Goal: Use online tool/utility: Use online tool/utility

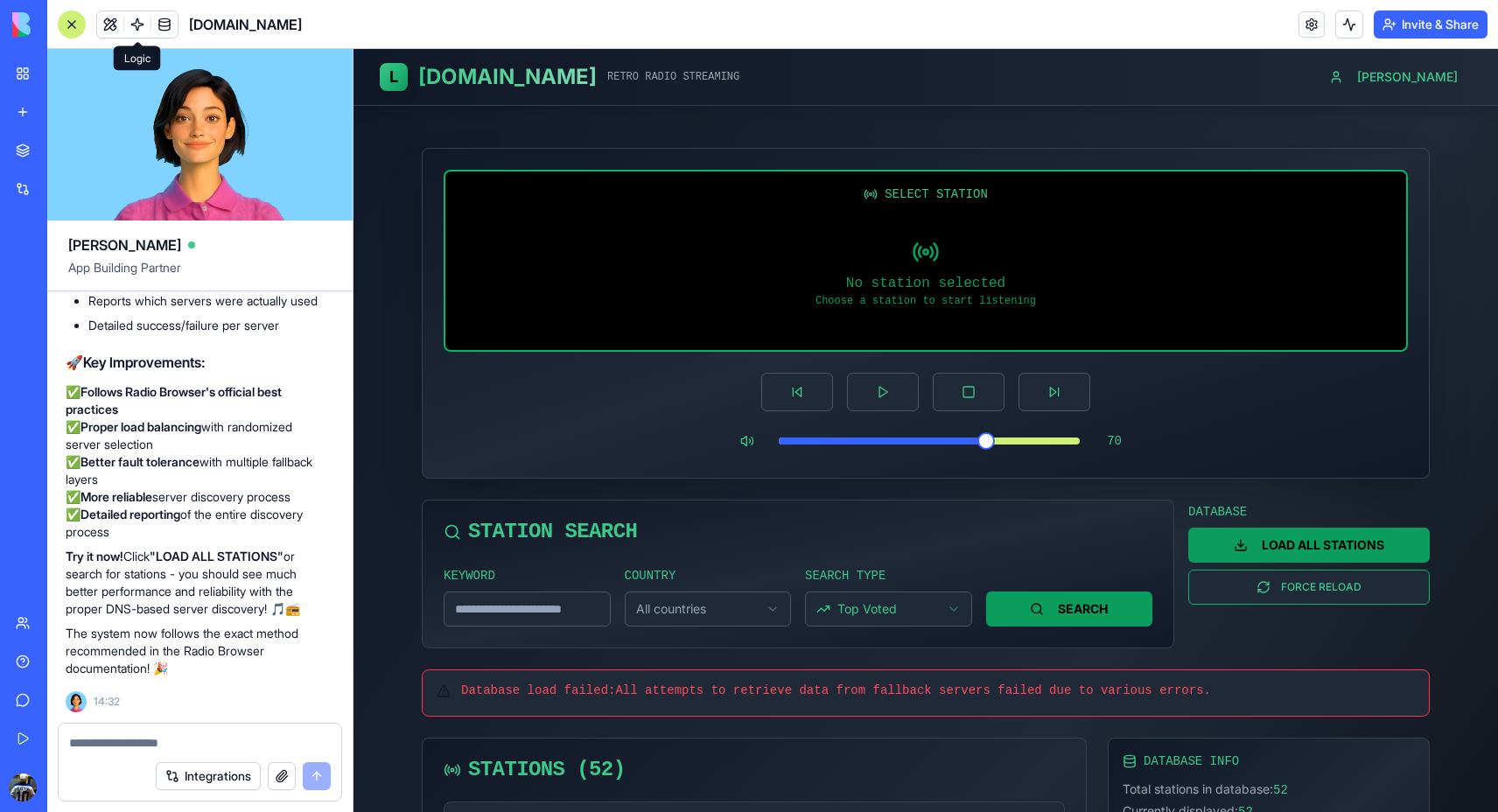
click at [136, 25] on span at bounding box center [137, 24] width 49 height 49
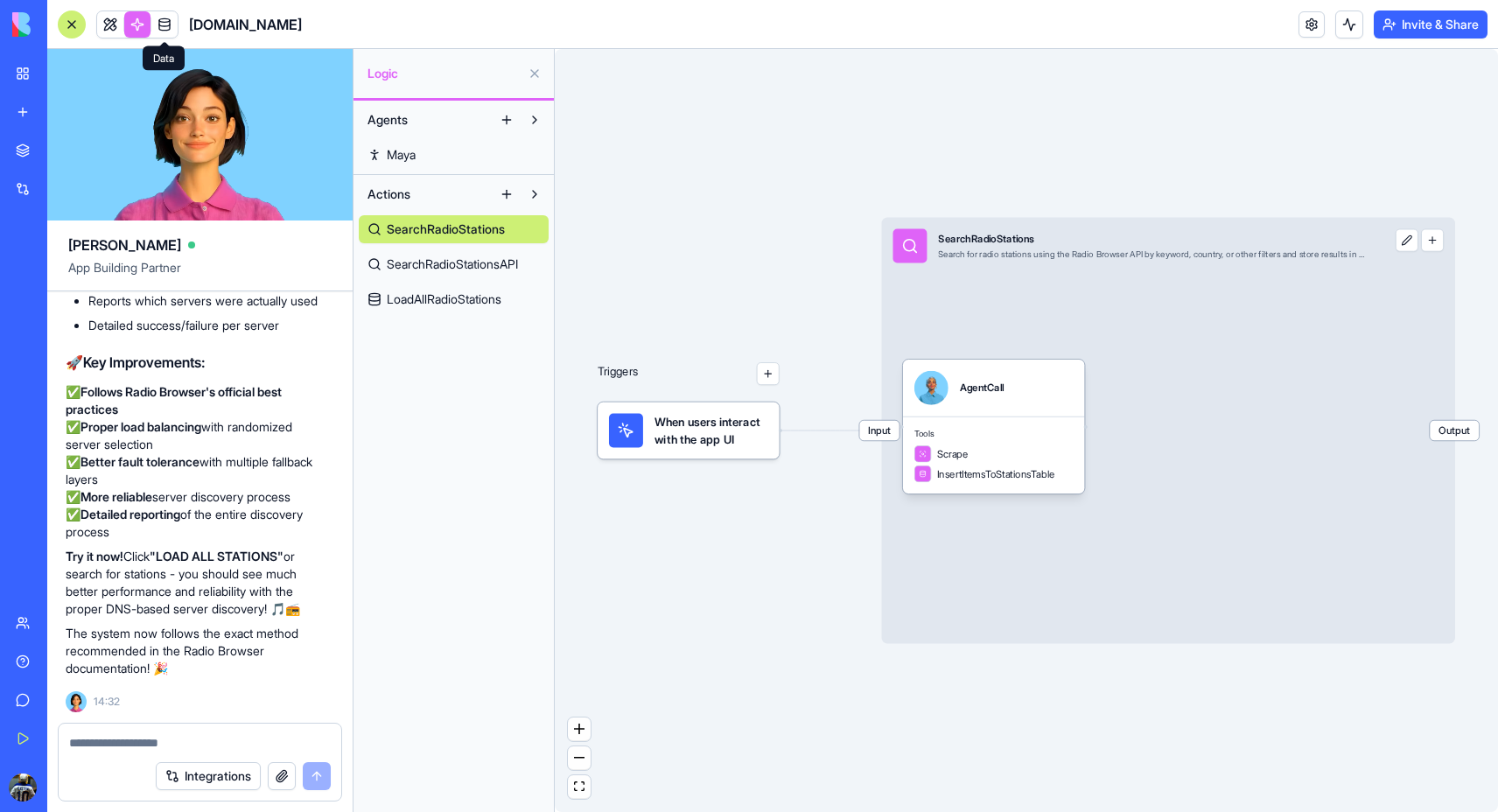
click at [159, 26] on link at bounding box center [164, 24] width 26 height 26
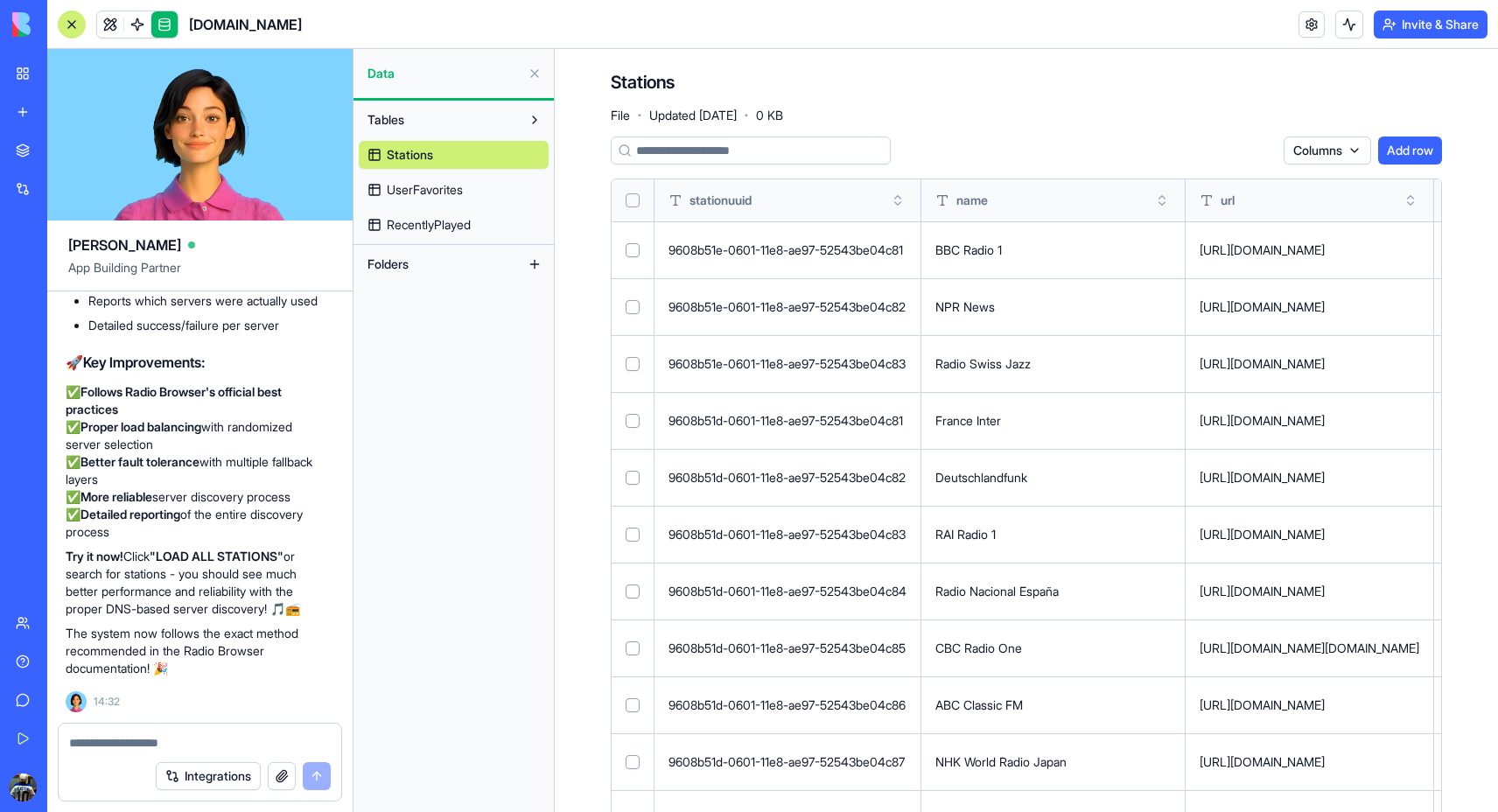
click at [422, 181] on span "UserFavorites" at bounding box center [424, 189] width 76 height 18
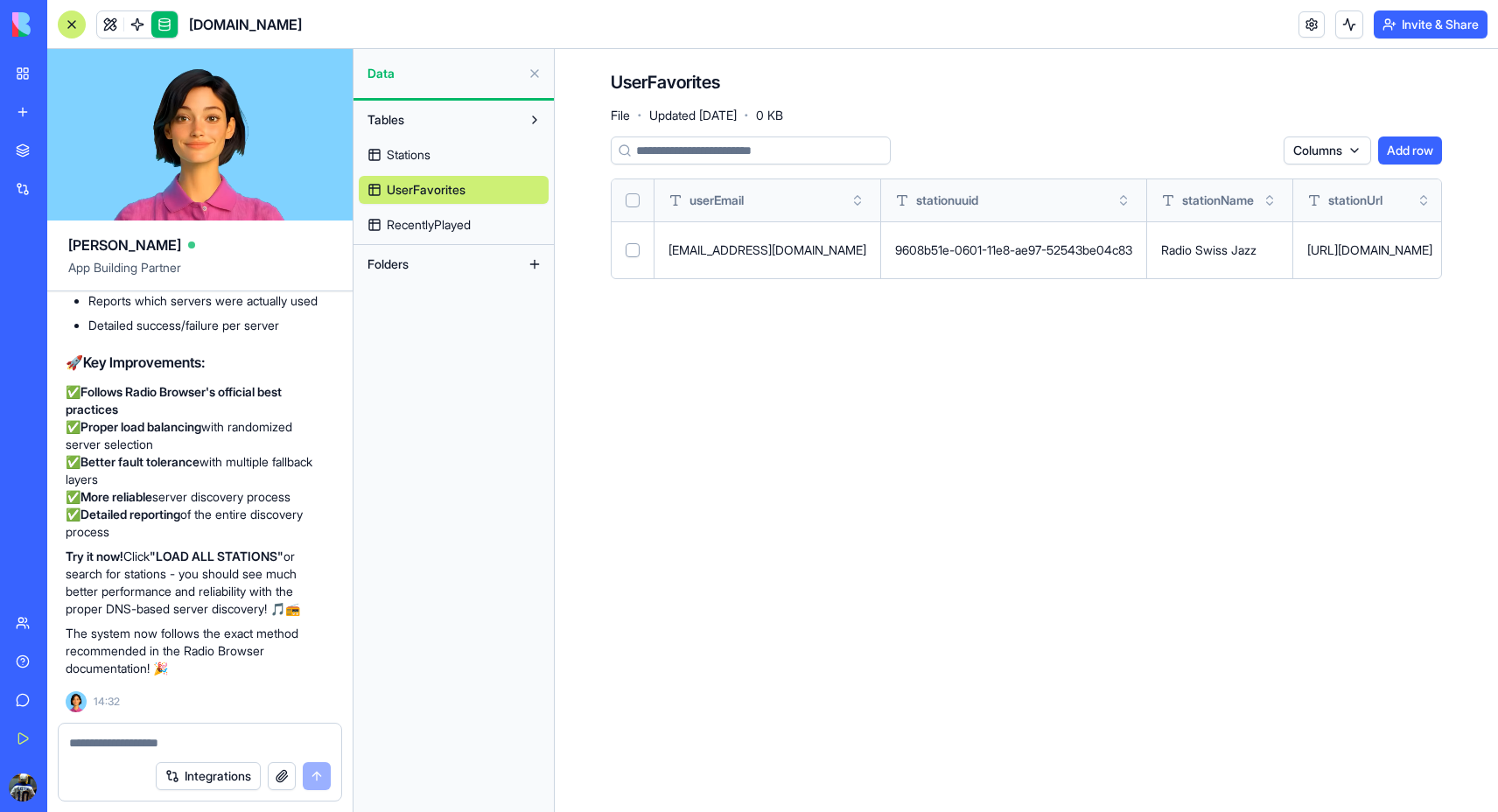
click at [413, 221] on span "RecentlyPlayed" at bounding box center [428, 224] width 84 height 18
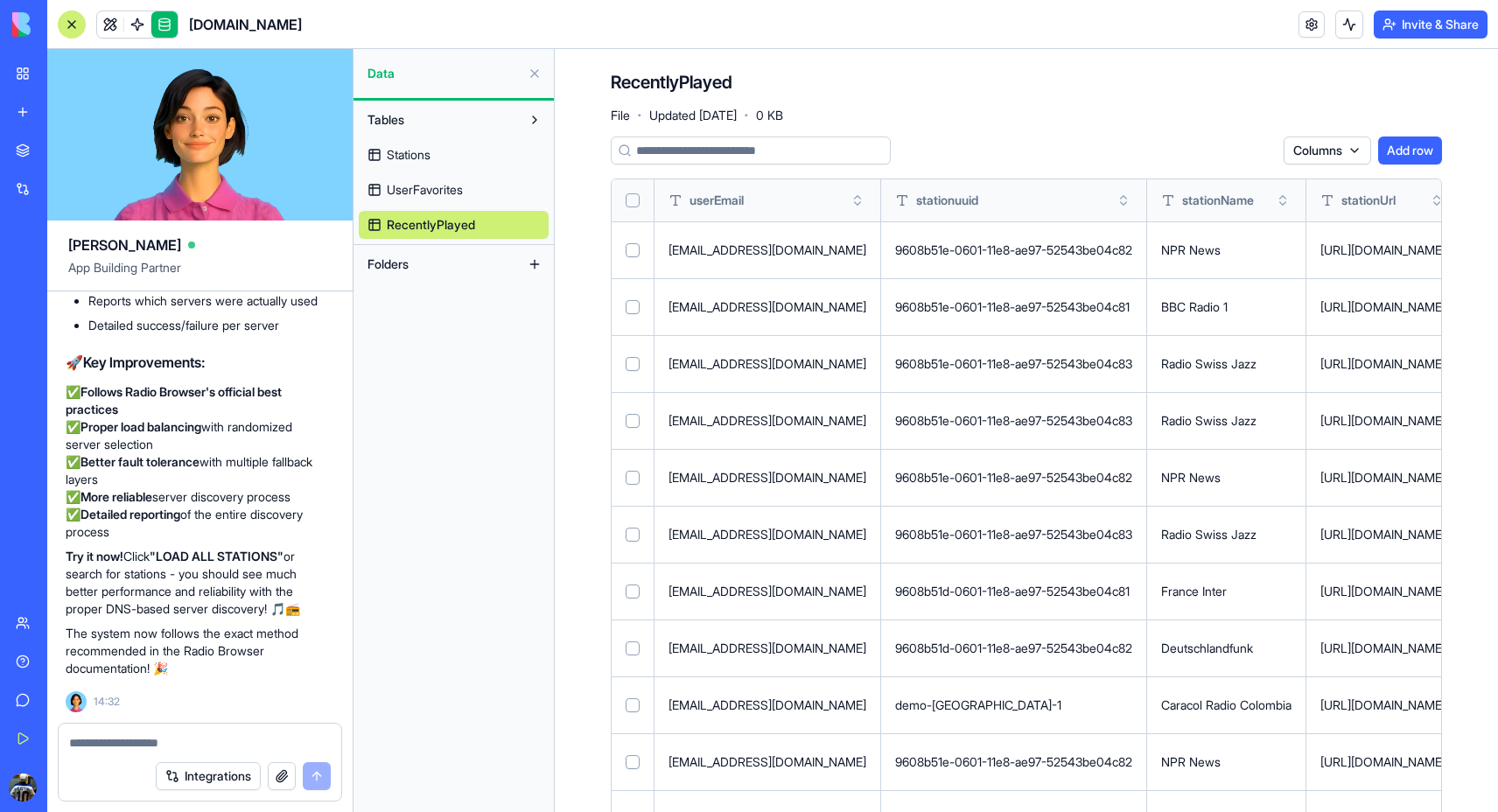
click at [407, 155] on span "Stations" at bounding box center [408, 154] width 43 height 18
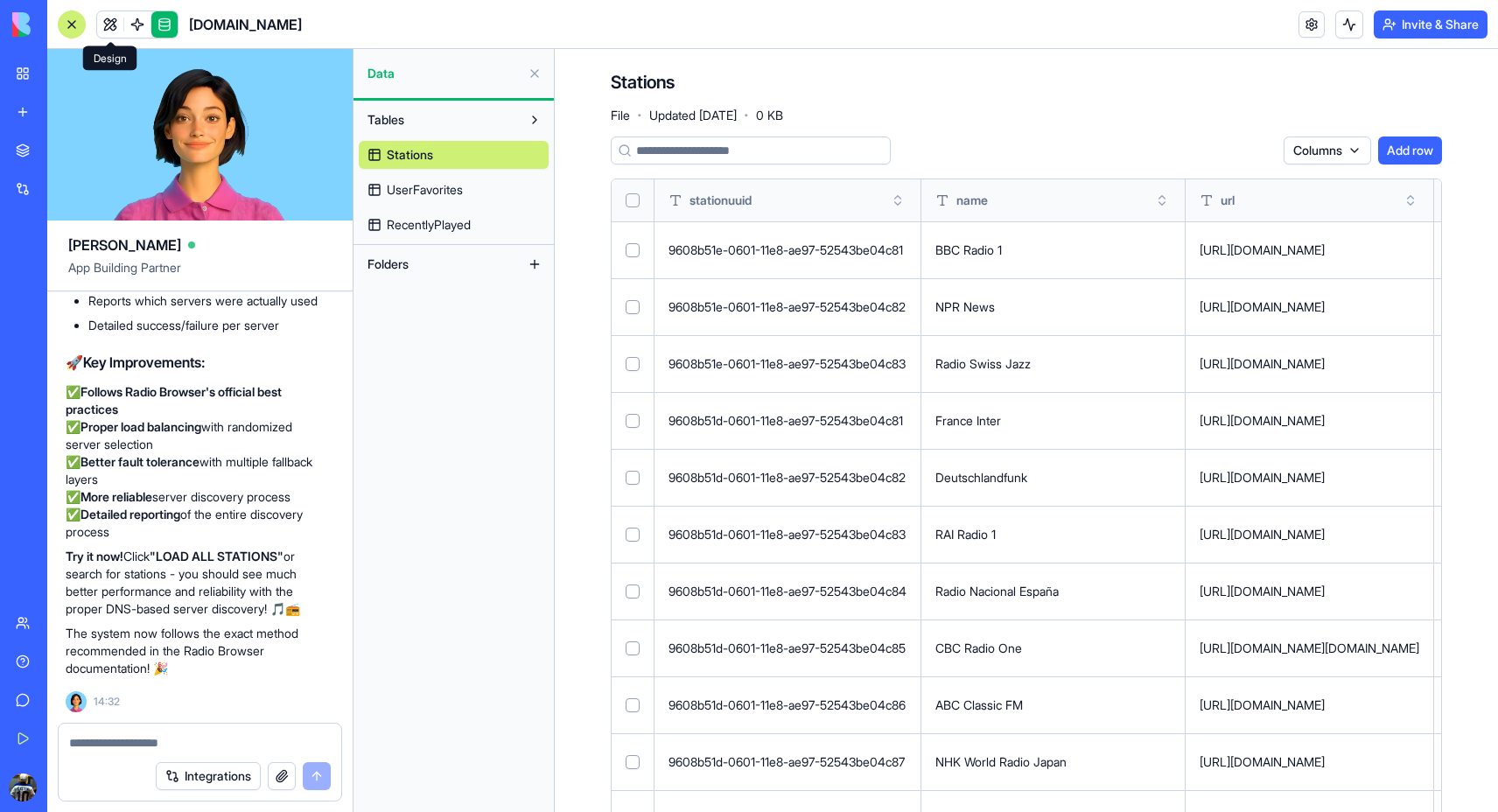
click at [113, 18] on link at bounding box center [110, 24] width 26 height 26
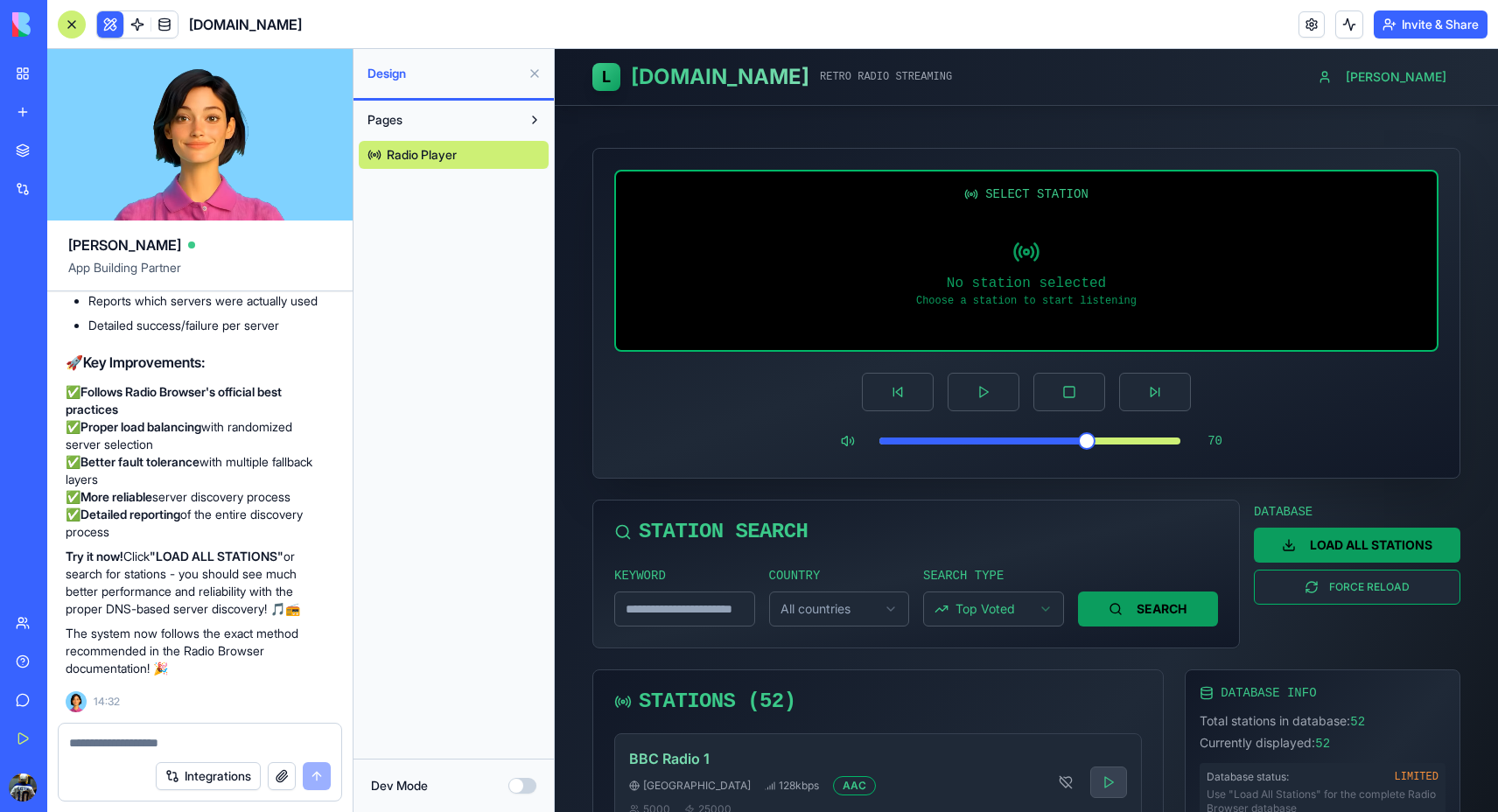
click at [540, 77] on button at bounding box center [534, 73] width 28 height 28
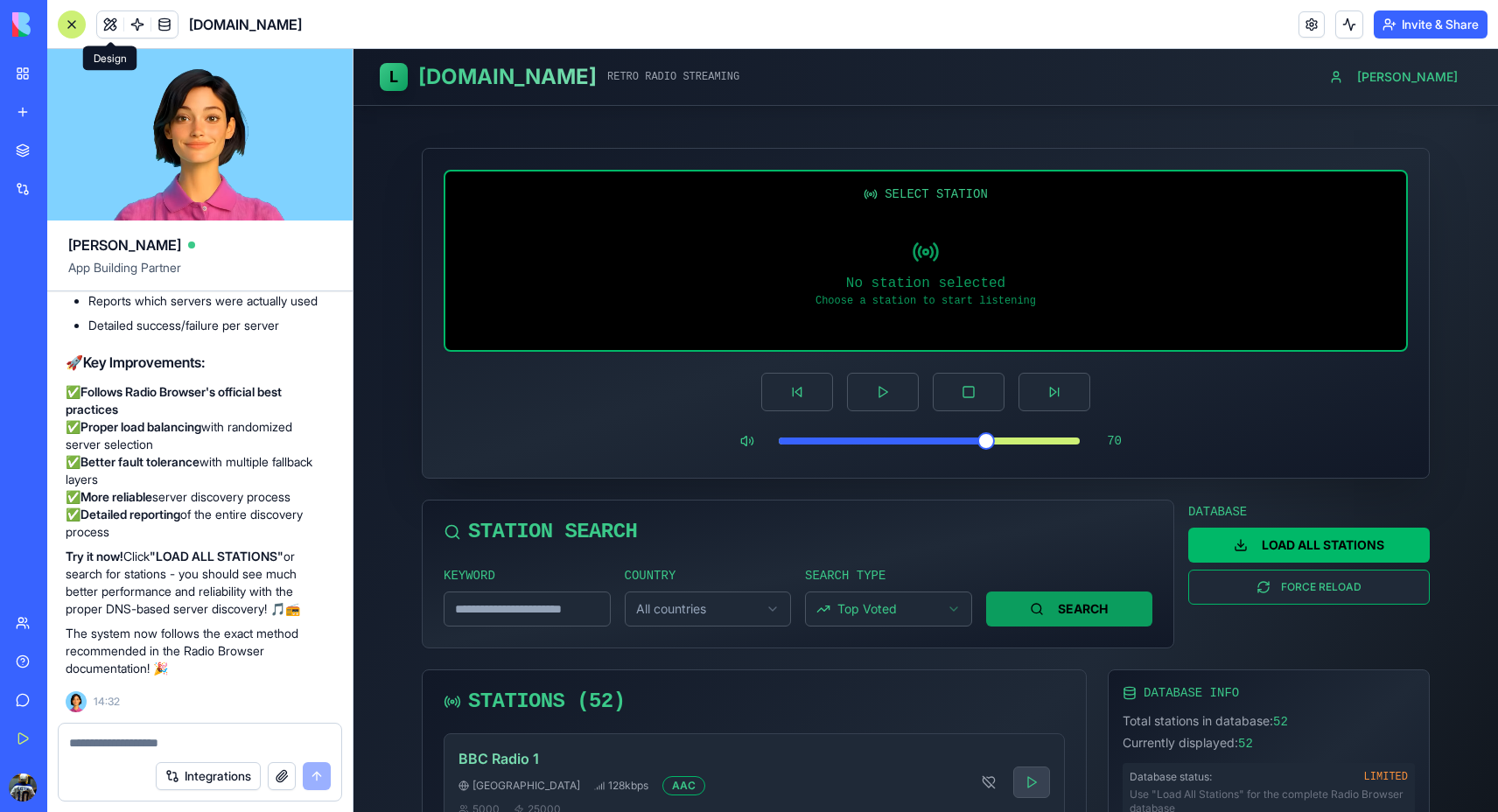
click at [1326, 546] on button "LOAD ALL STATIONS" at bounding box center [1309, 545] width 241 height 35
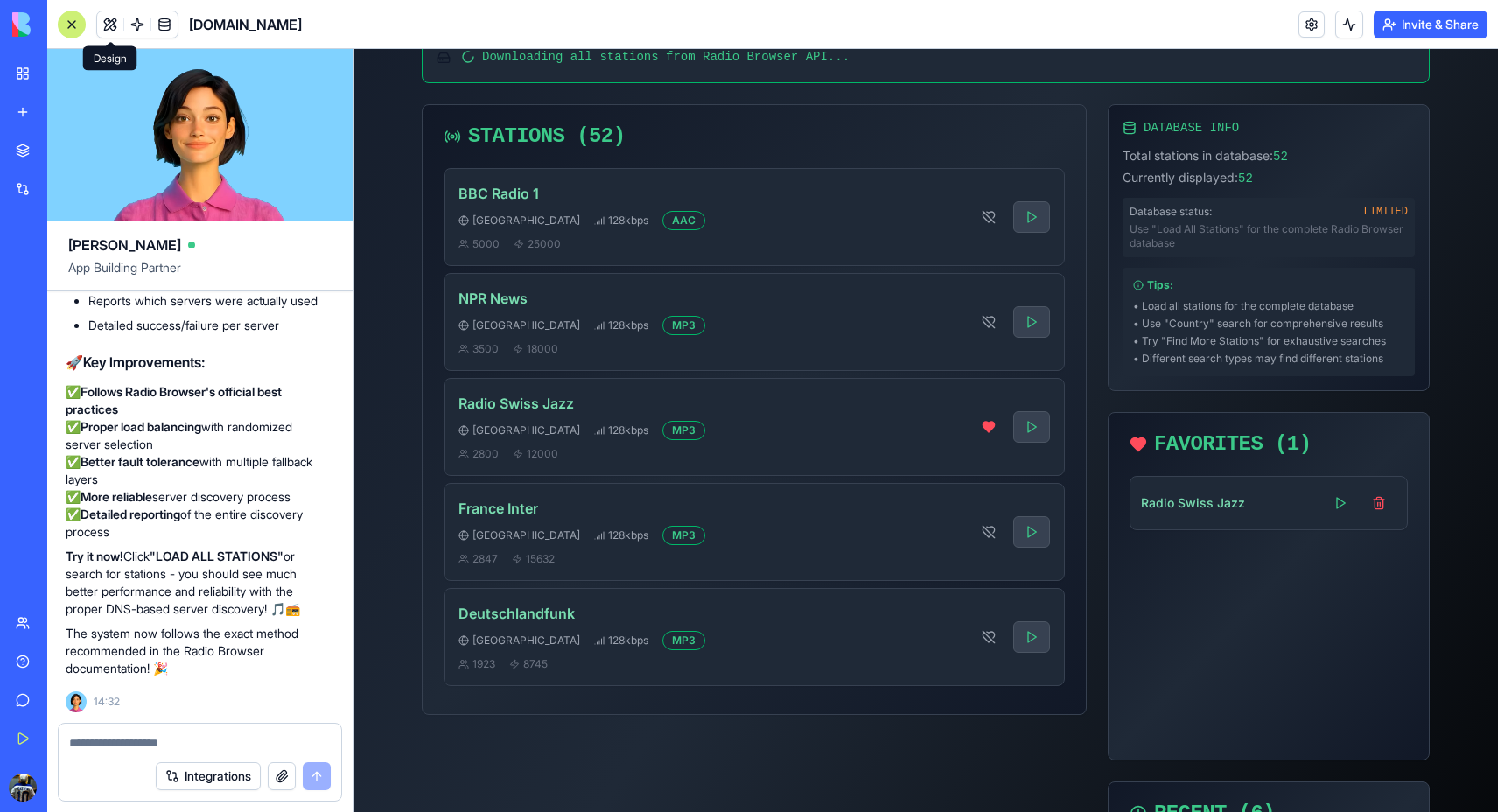
scroll to position [643, 0]
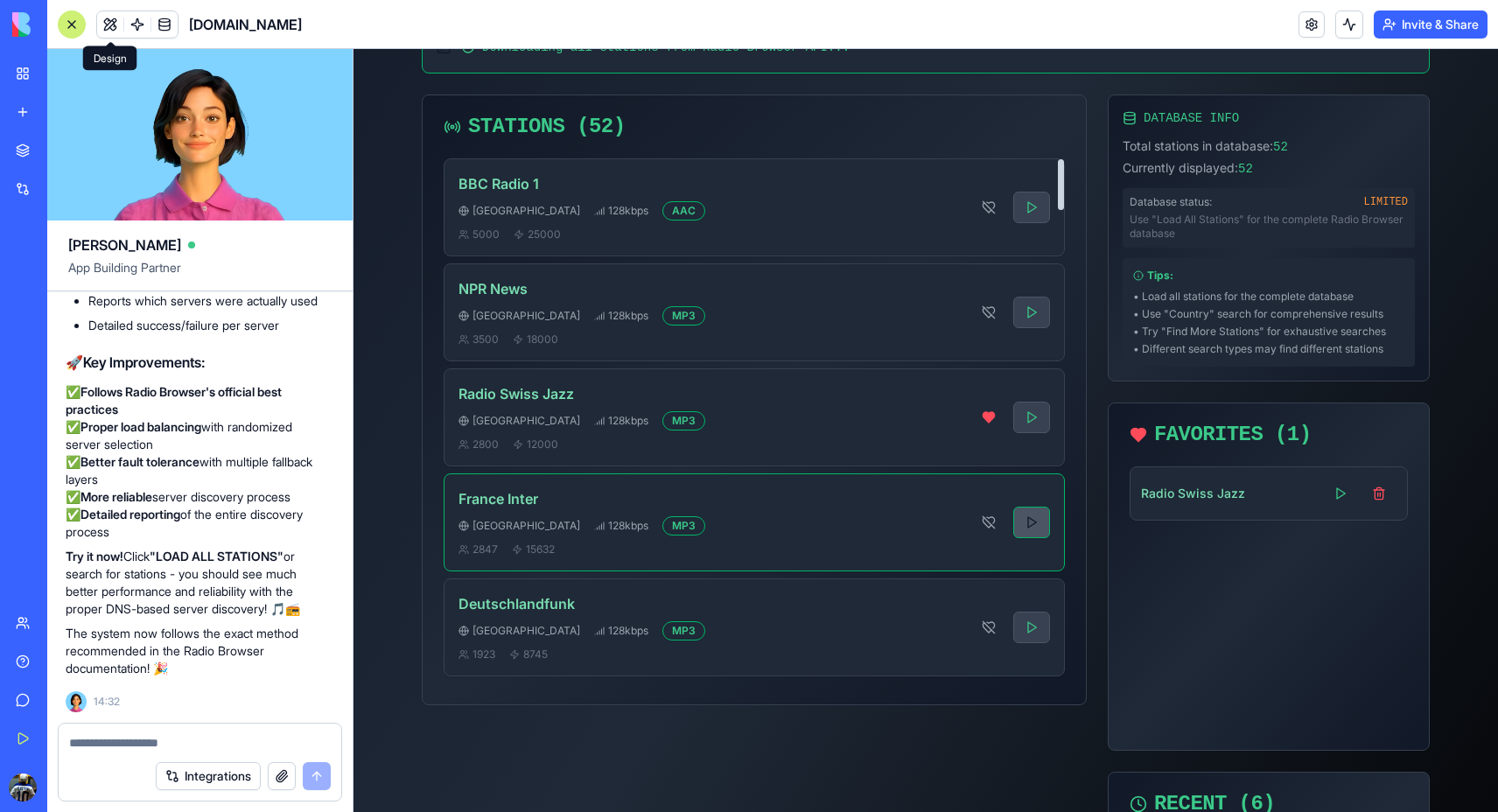
click at [1027, 522] on button at bounding box center [1031, 522] width 37 height 31
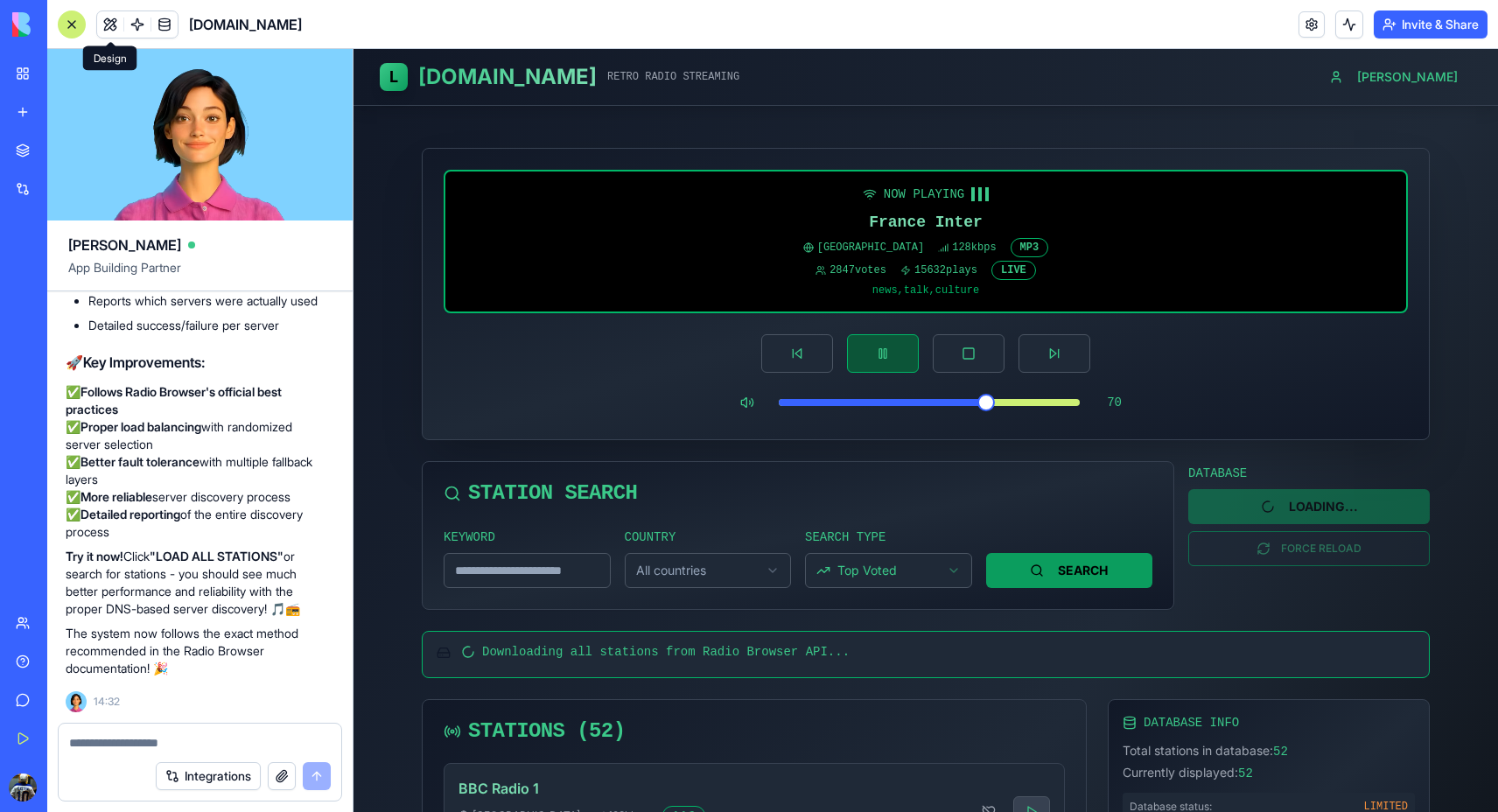
click at [206, 733] on textarea at bounding box center [200, 742] width 262 height 18
type textarea "*"
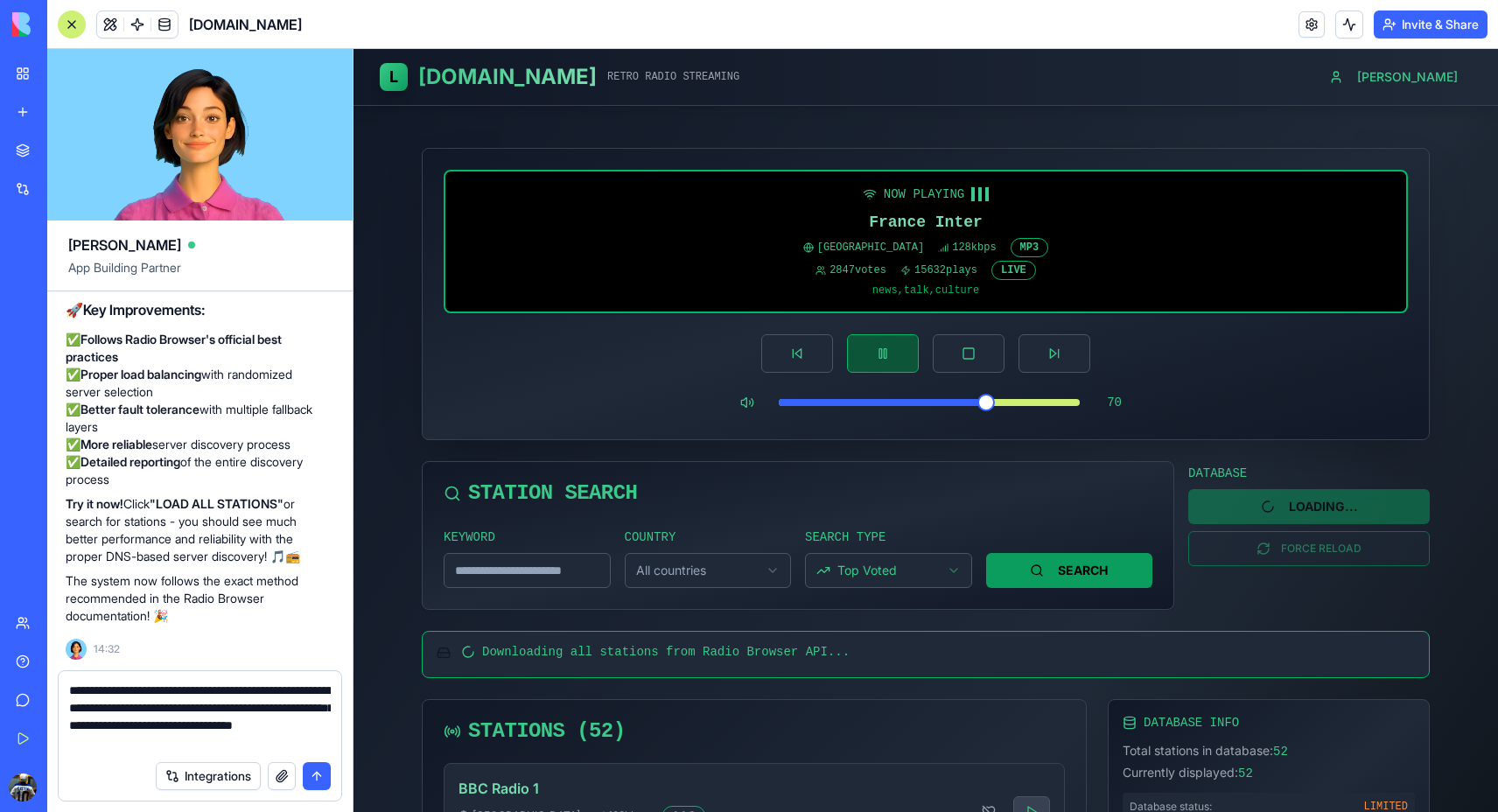
click at [145, 737] on textarea "**********" at bounding box center [200, 717] width 262 height 70
click at [309, 745] on textarea "**********" at bounding box center [200, 717] width 262 height 70
type textarea "**********"
click at [311, 780] on button "submit" at bounding box center [317, 776] width 28 height 28
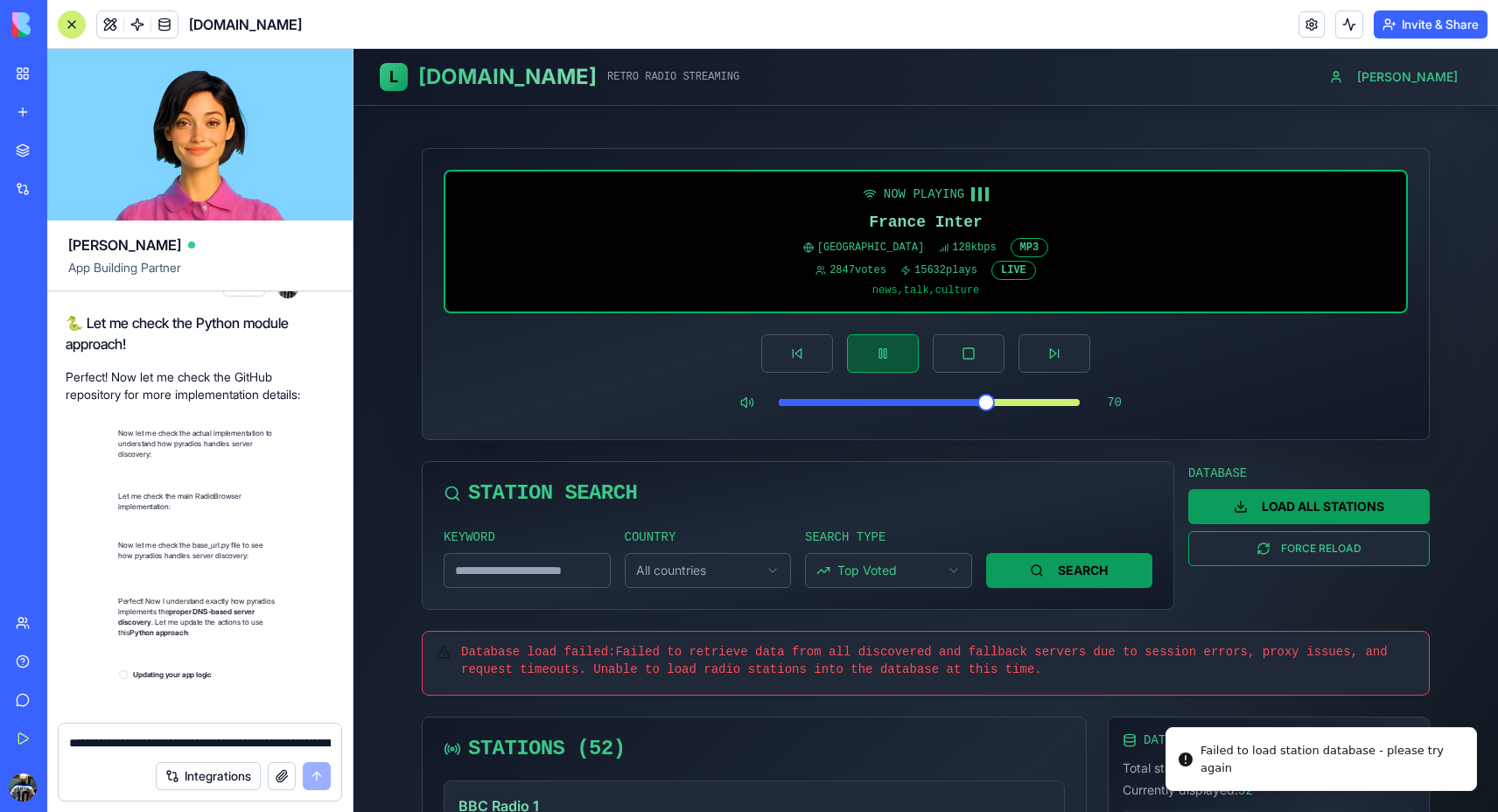
scroll to position [18362, 3]
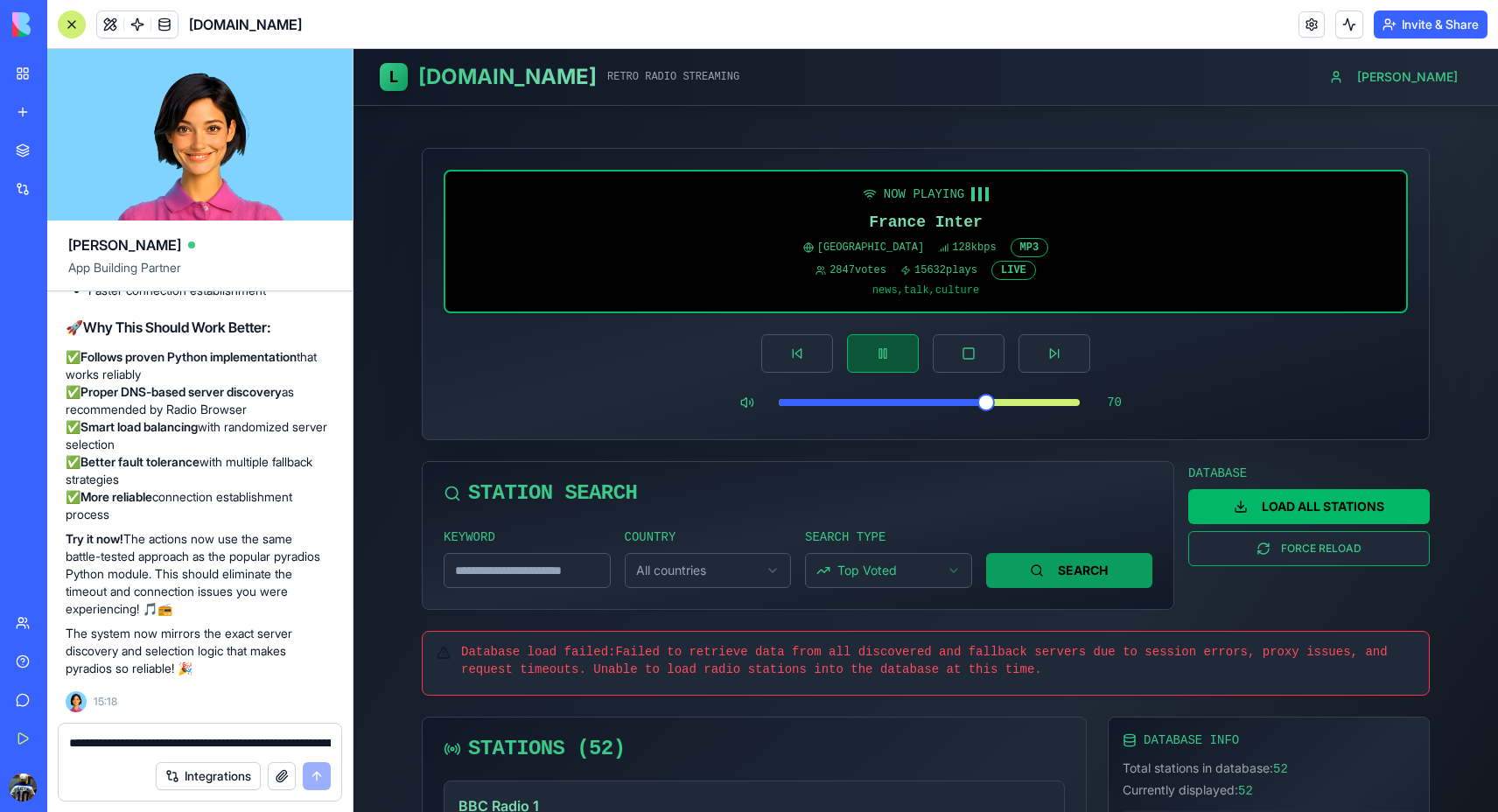
click at [1302, 517] on button "LOAD ALL STATIONS" at bounding box center [1309, 506] width 241 height 35
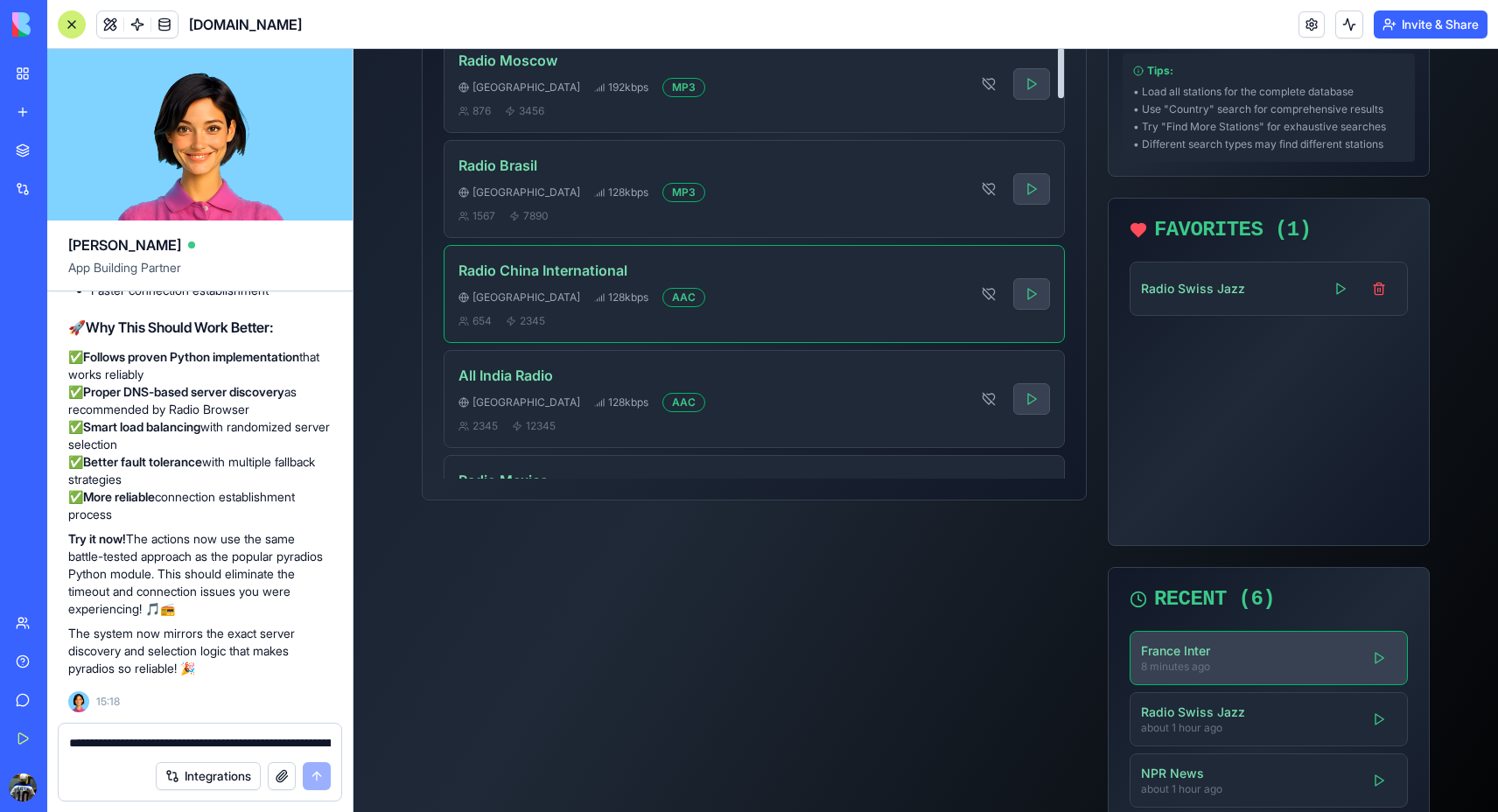
scroll to position [970, 0]
click at [1032, 186] on button at bounding box center [1031, 188] width 37 height 31
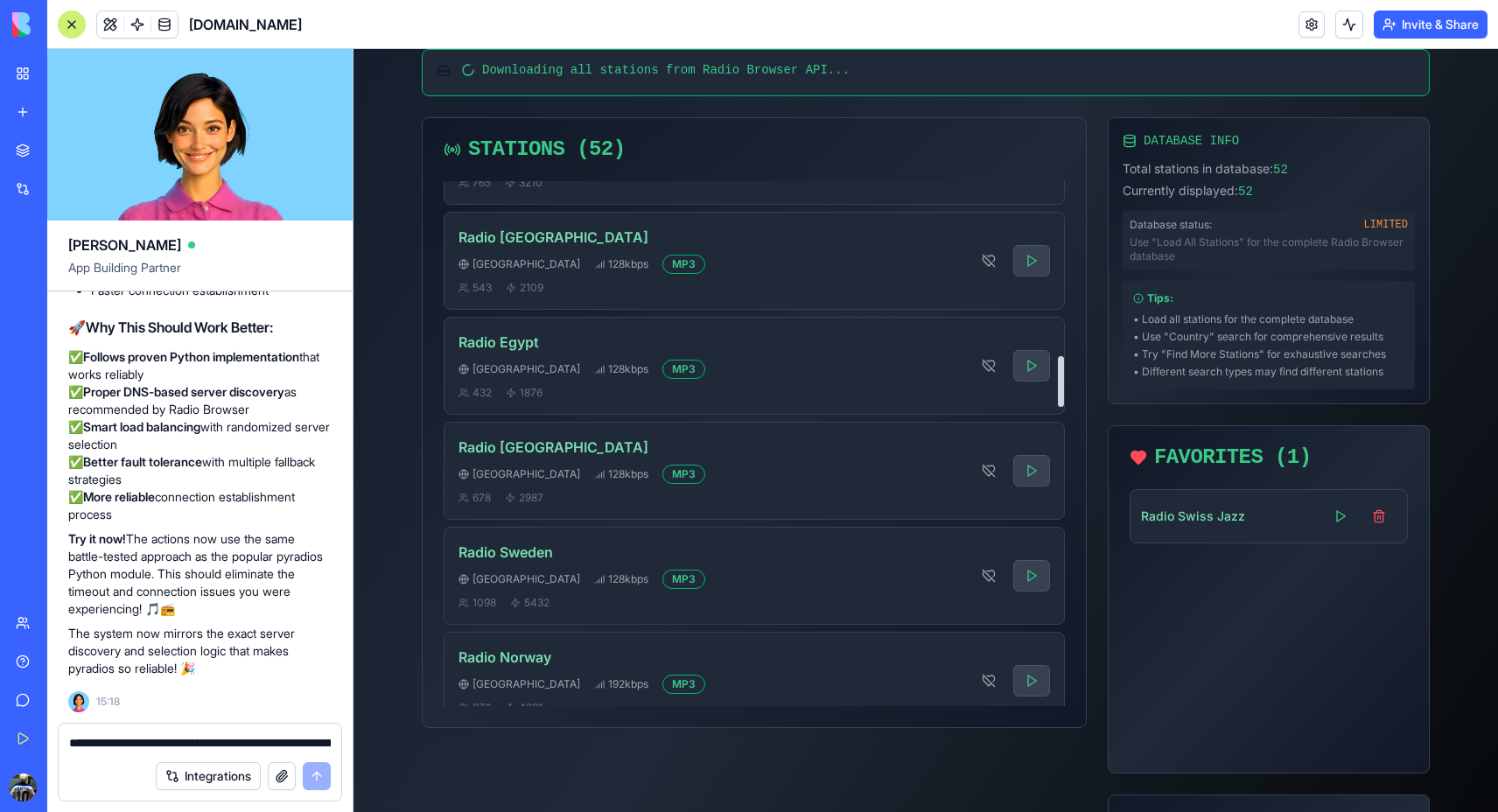
scroll to position [1884, 0]
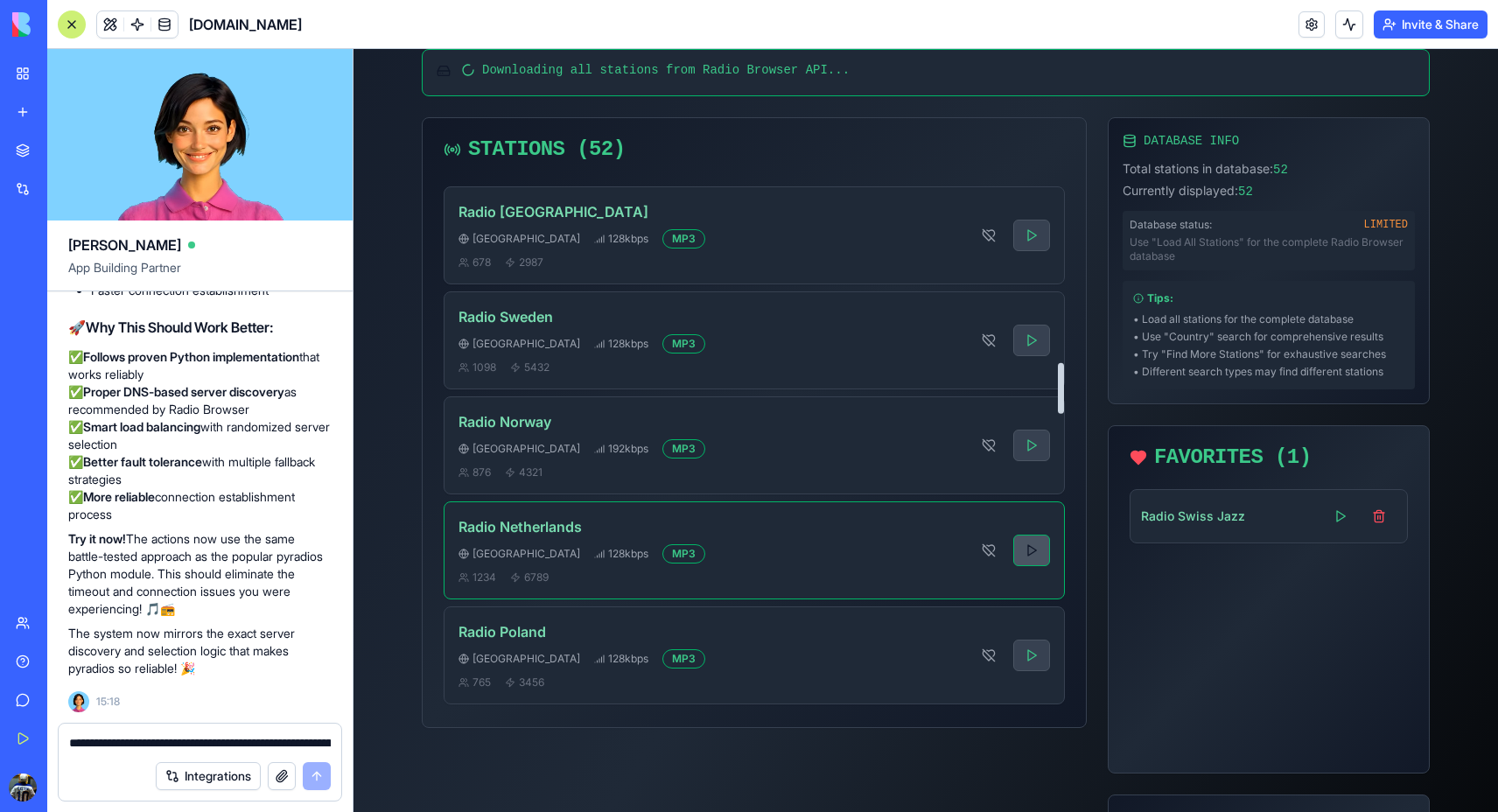
click at [1028, 551] on button at bounding box center [1031, 551] width 37 height 31
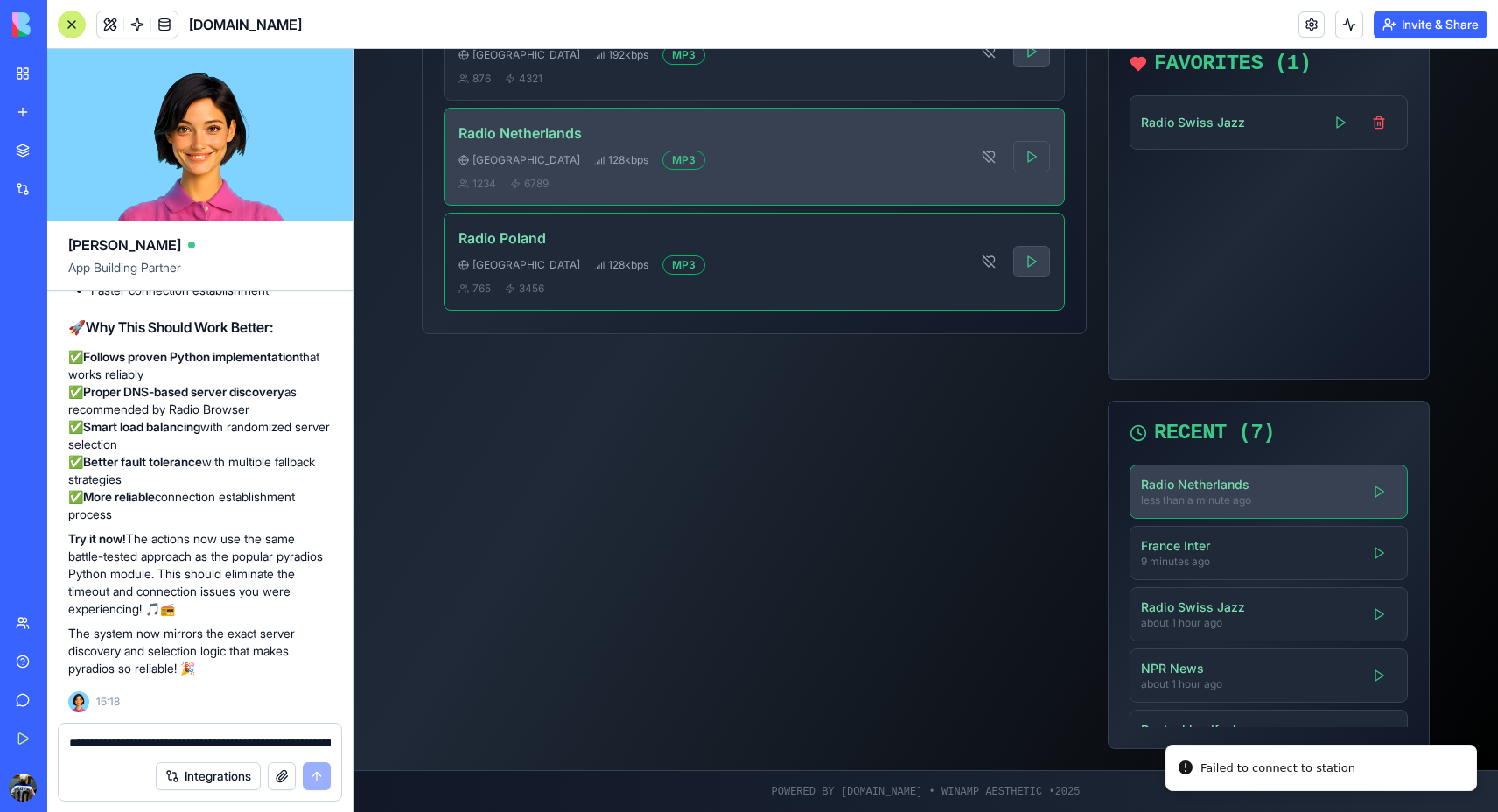
scroll to position [1026, 0]
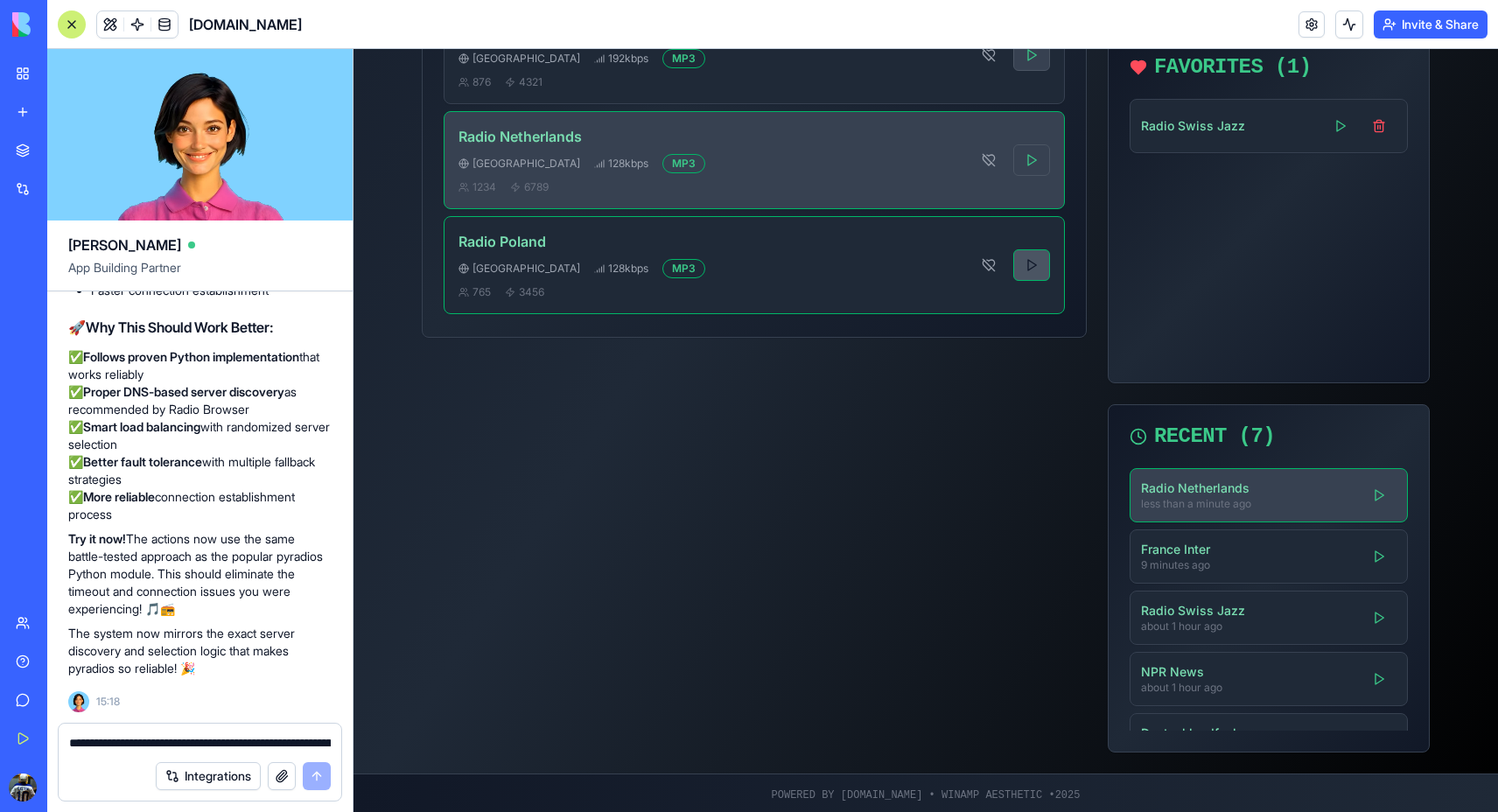
click at [1024, 269] on button at bounding box center [1031, 265] width 37 height 31
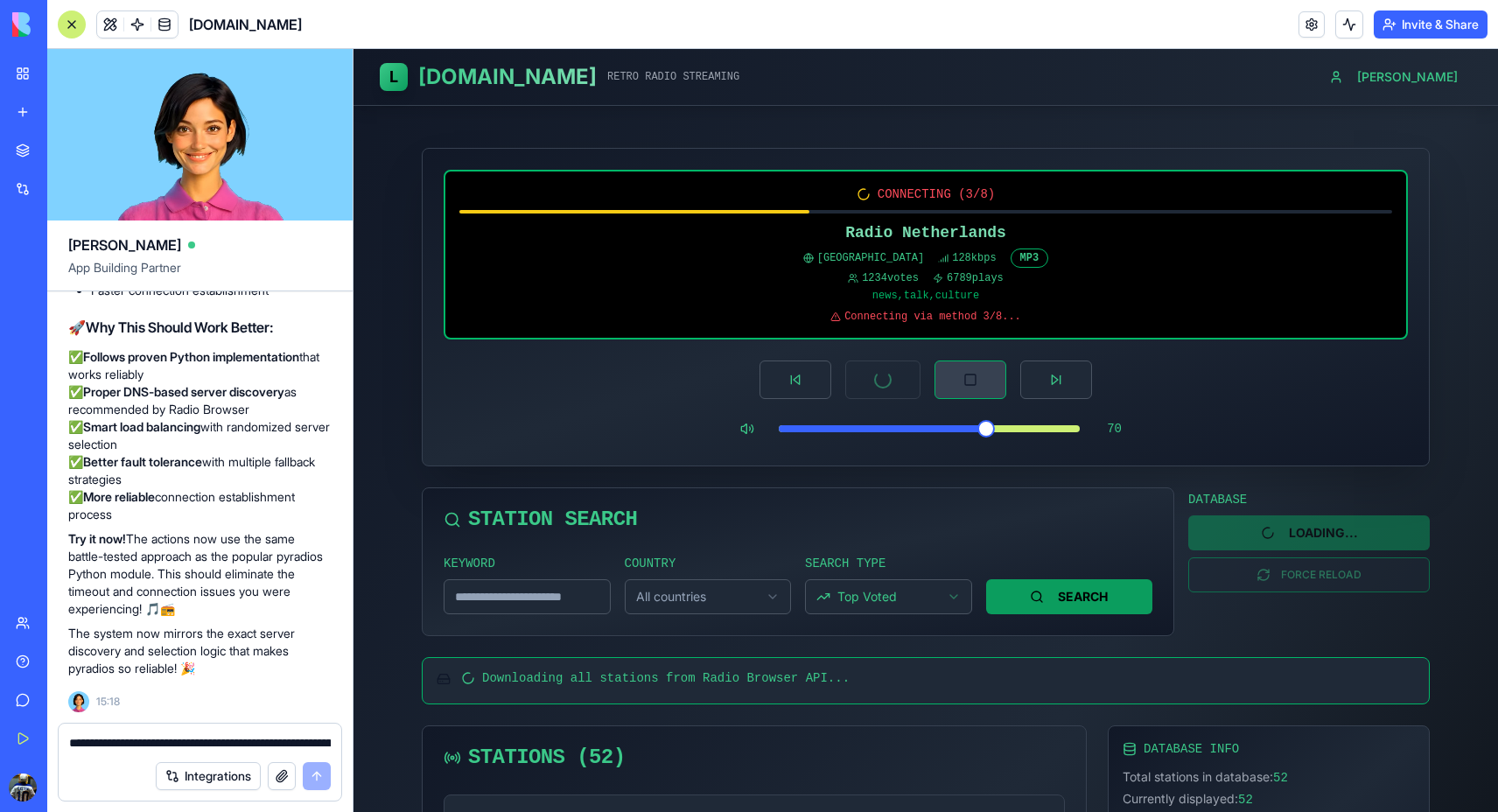
click at [982, 372] on button at bounding box center [970, 380] width 72 height 39
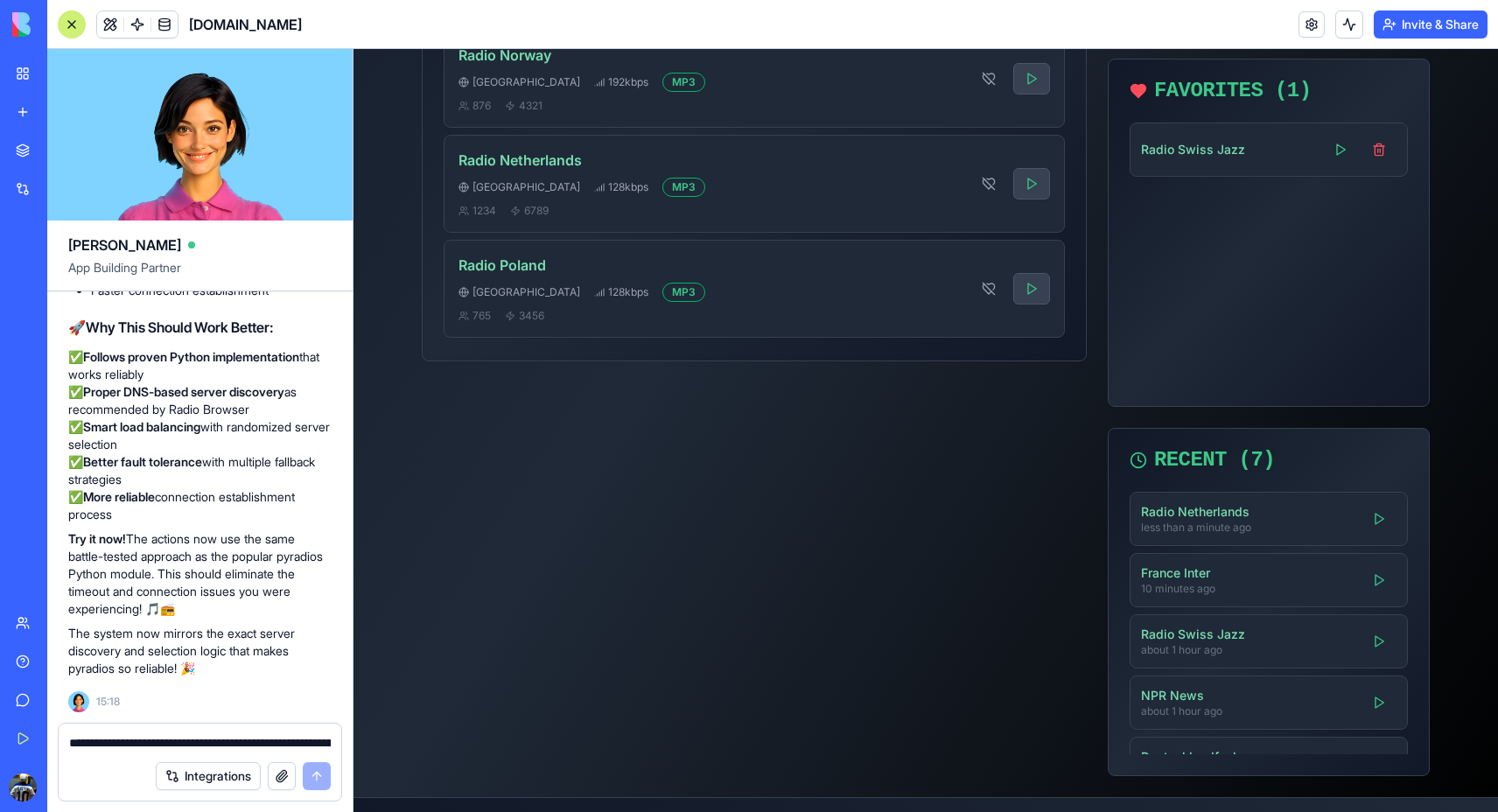
scroll to position [1035, 0]
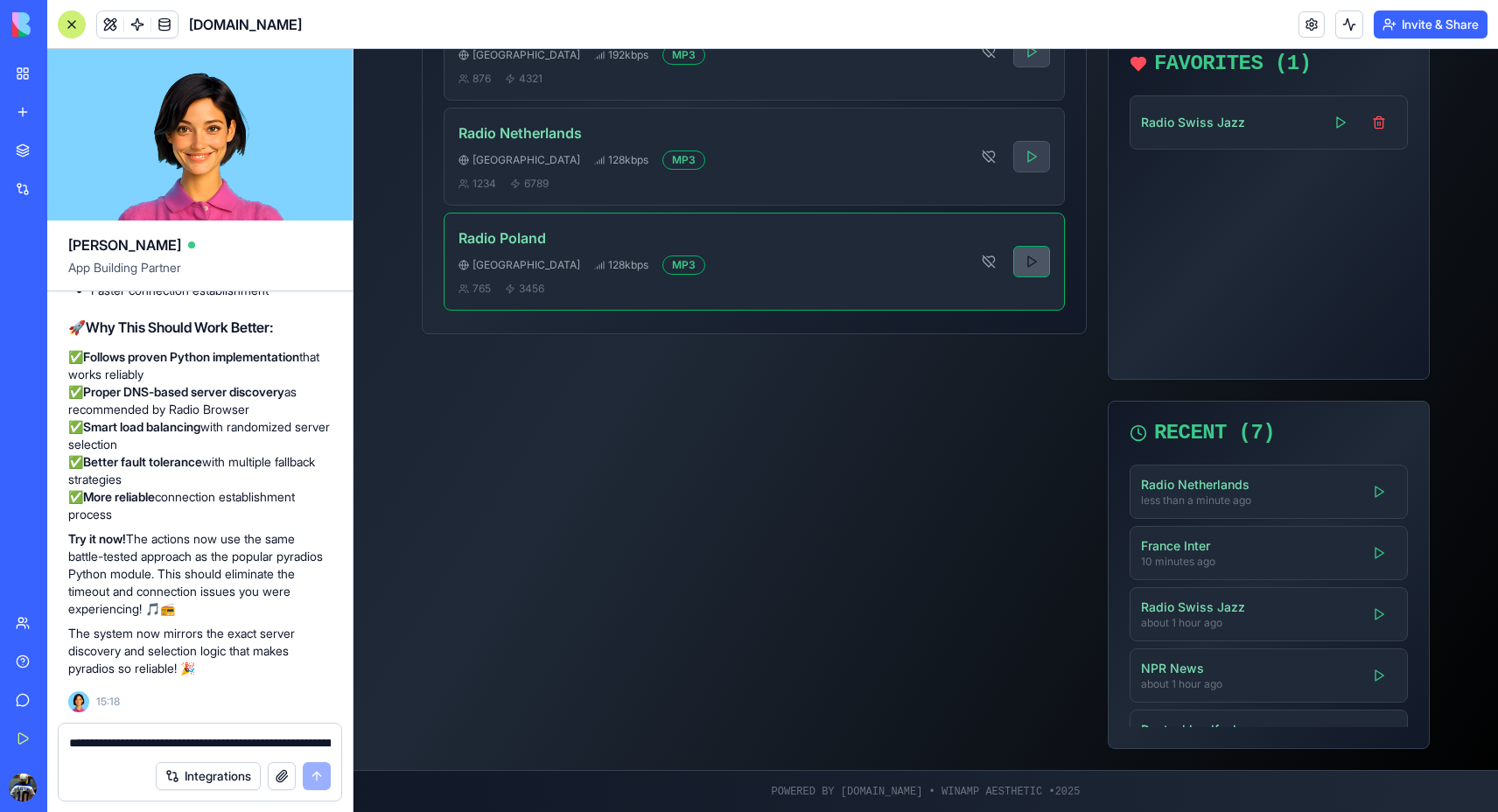
click at [1035, 255] on button at bounding box center [1031, 261] width 37 height 31
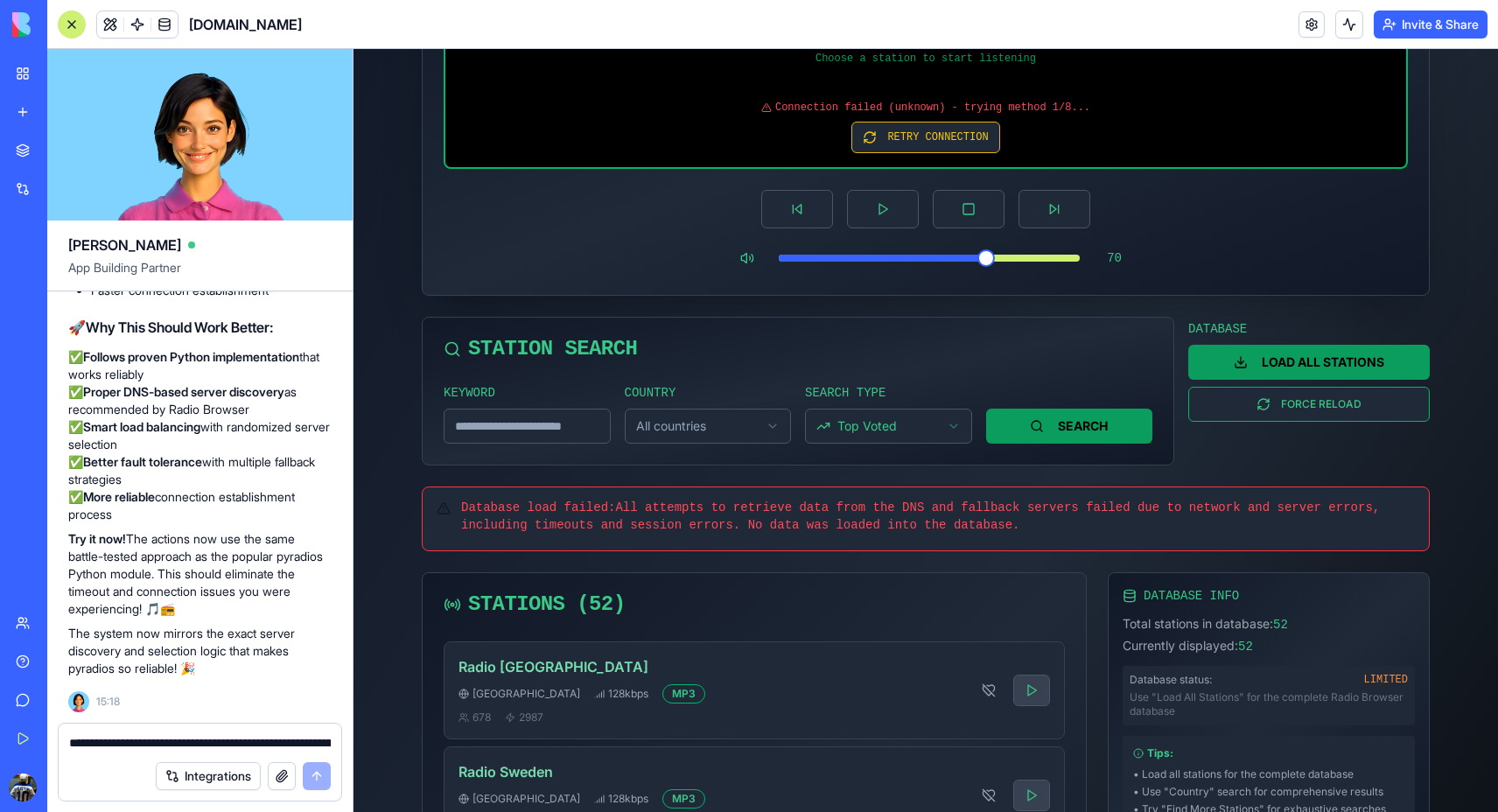
scroll to position [240, 0]
click at [591, 512] on span "Database load failed: All attempts to retrieve data from the DNS and fallback s…" at bounding box center [920, 517] width 919 height 31
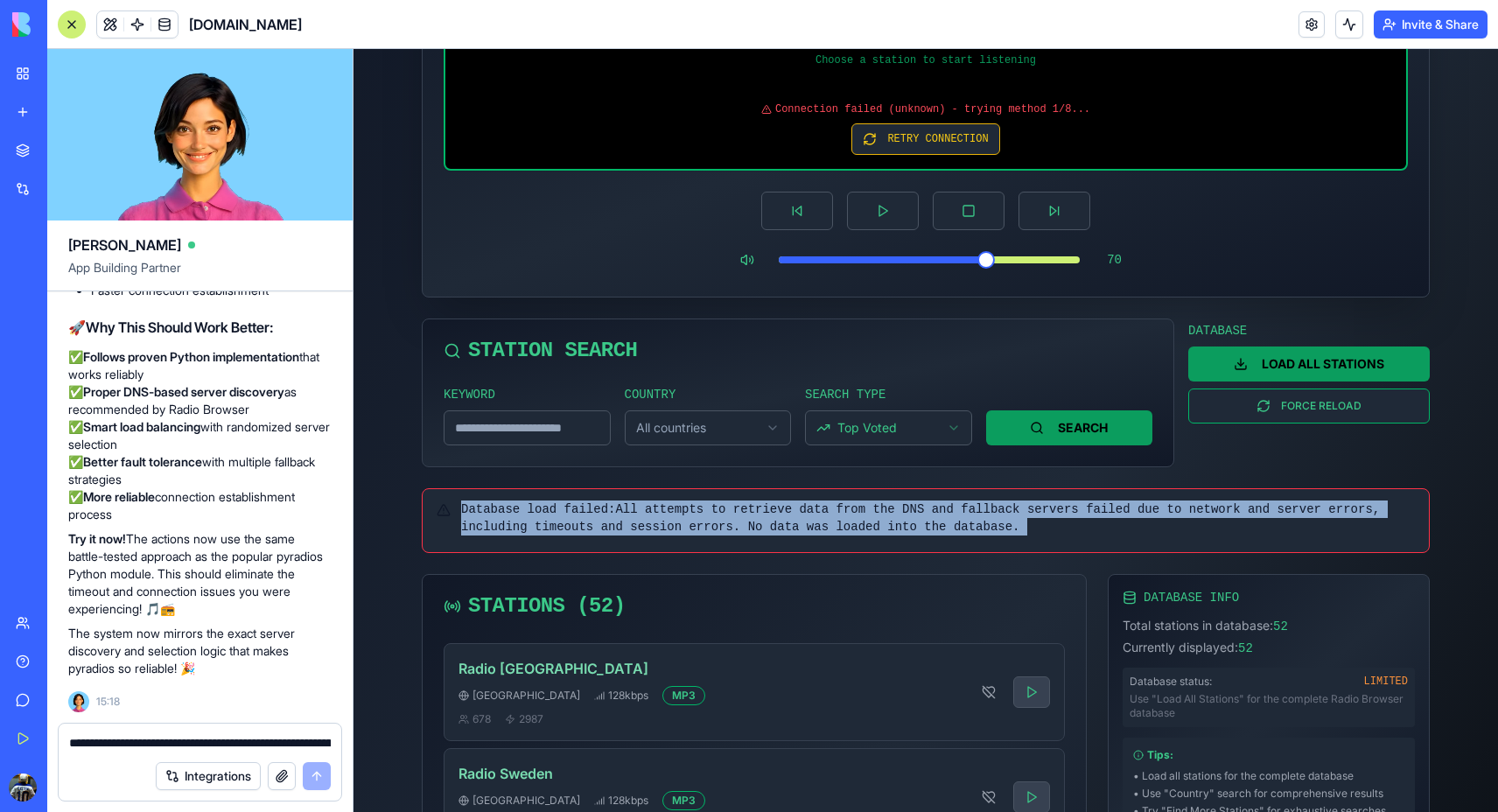
click at [591, 512] on span "Database load failed: All attempts to retrieve data from the DNS and fallback s…" at bounding box center [920, 517] width 919 height 31
copy div "Database load failed: All attempts to retrieve data from the DNS and fallback s…"
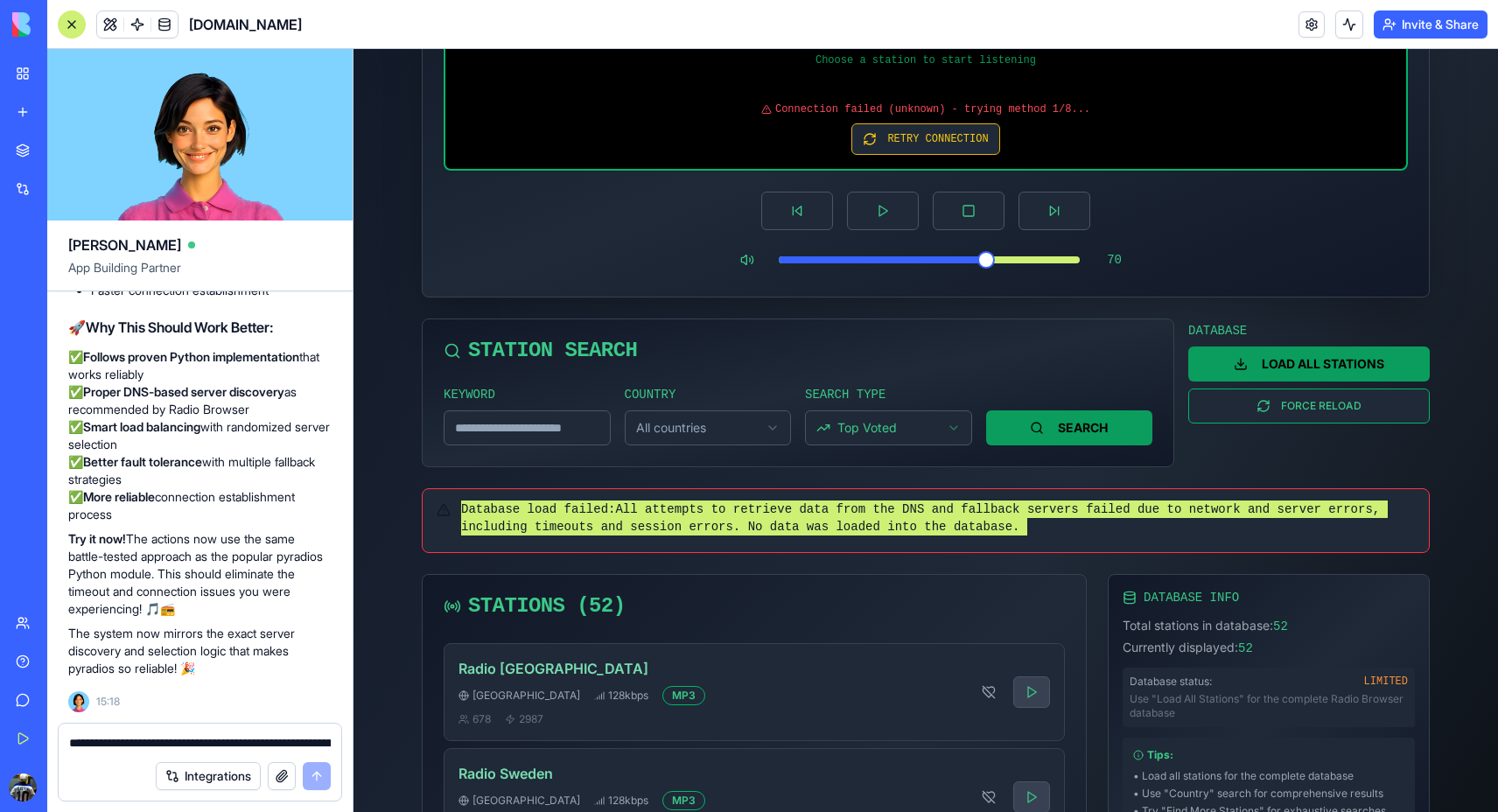
click at [190, 755] on div "Integrations" at bounding box center [200, 775] width 283 height 49
click at [193, 748] on textarea "**********" at bounding box center [200, 742] width 262 height 18
paste textarea "**********"
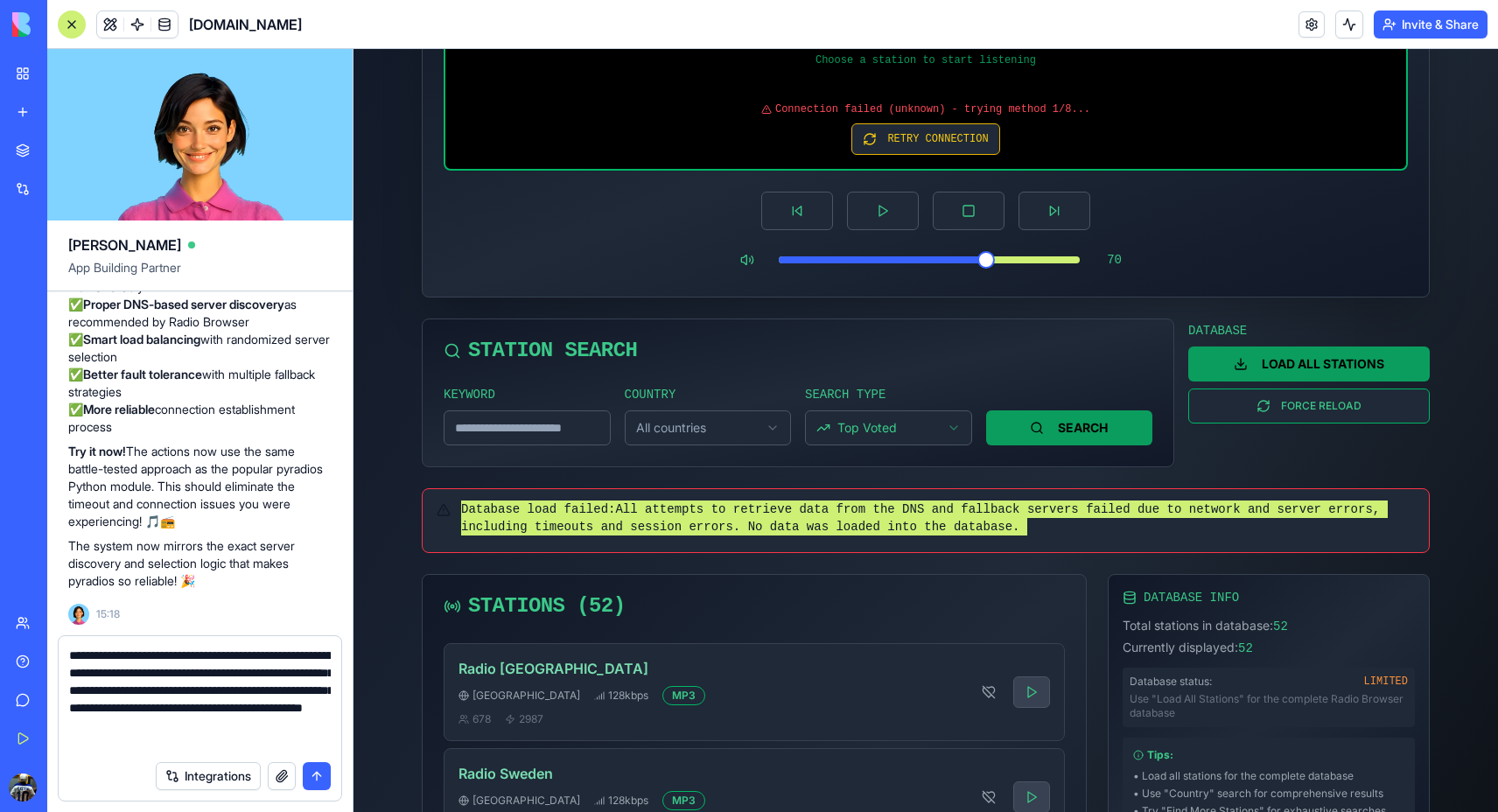
scroll to position [0, 0]
type textarea "**********"
click at [315, 776] on button "submit" at bounding box center [317, 776] width 28 height 28
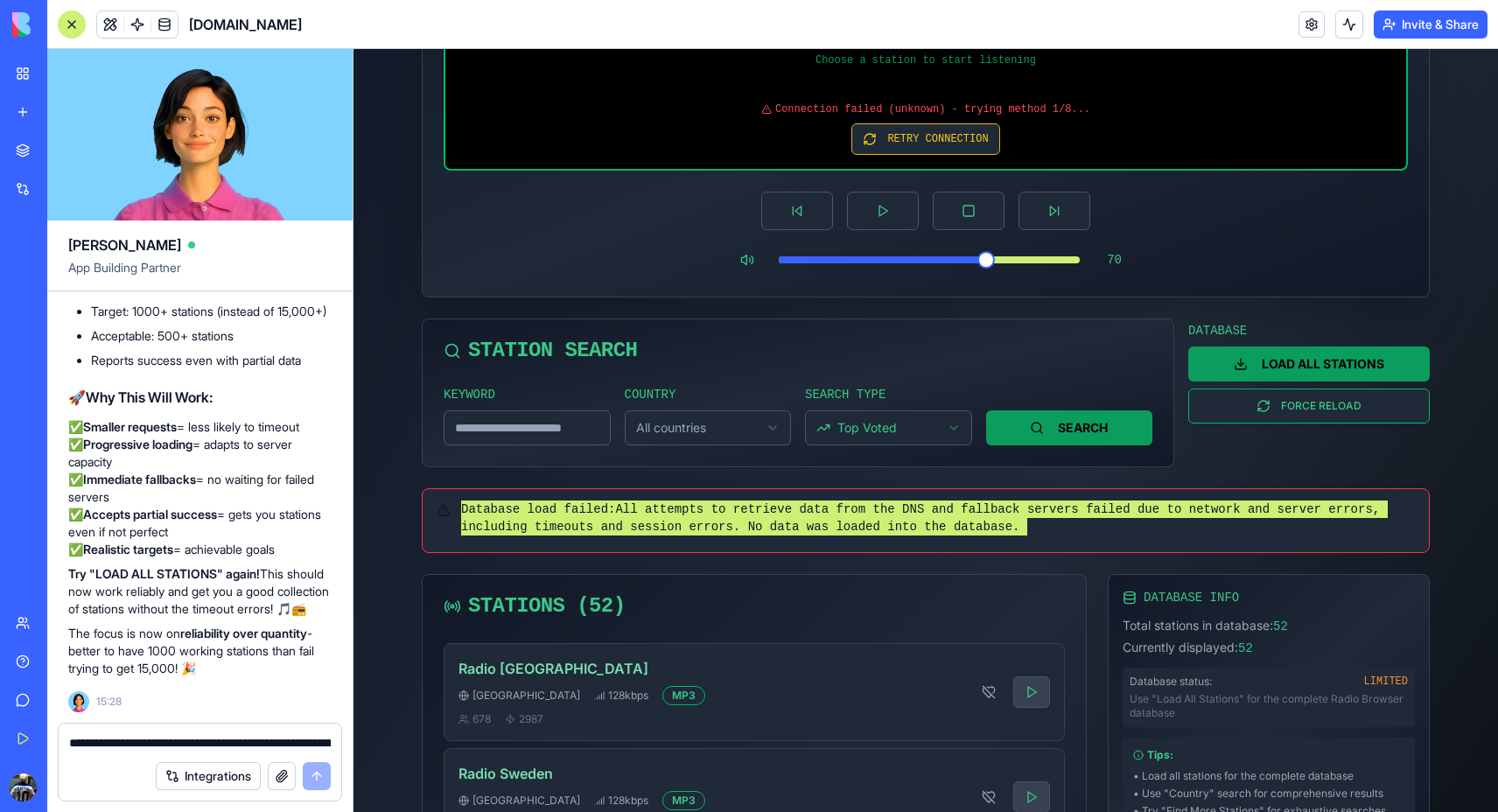
scroll to position [19844, 0]
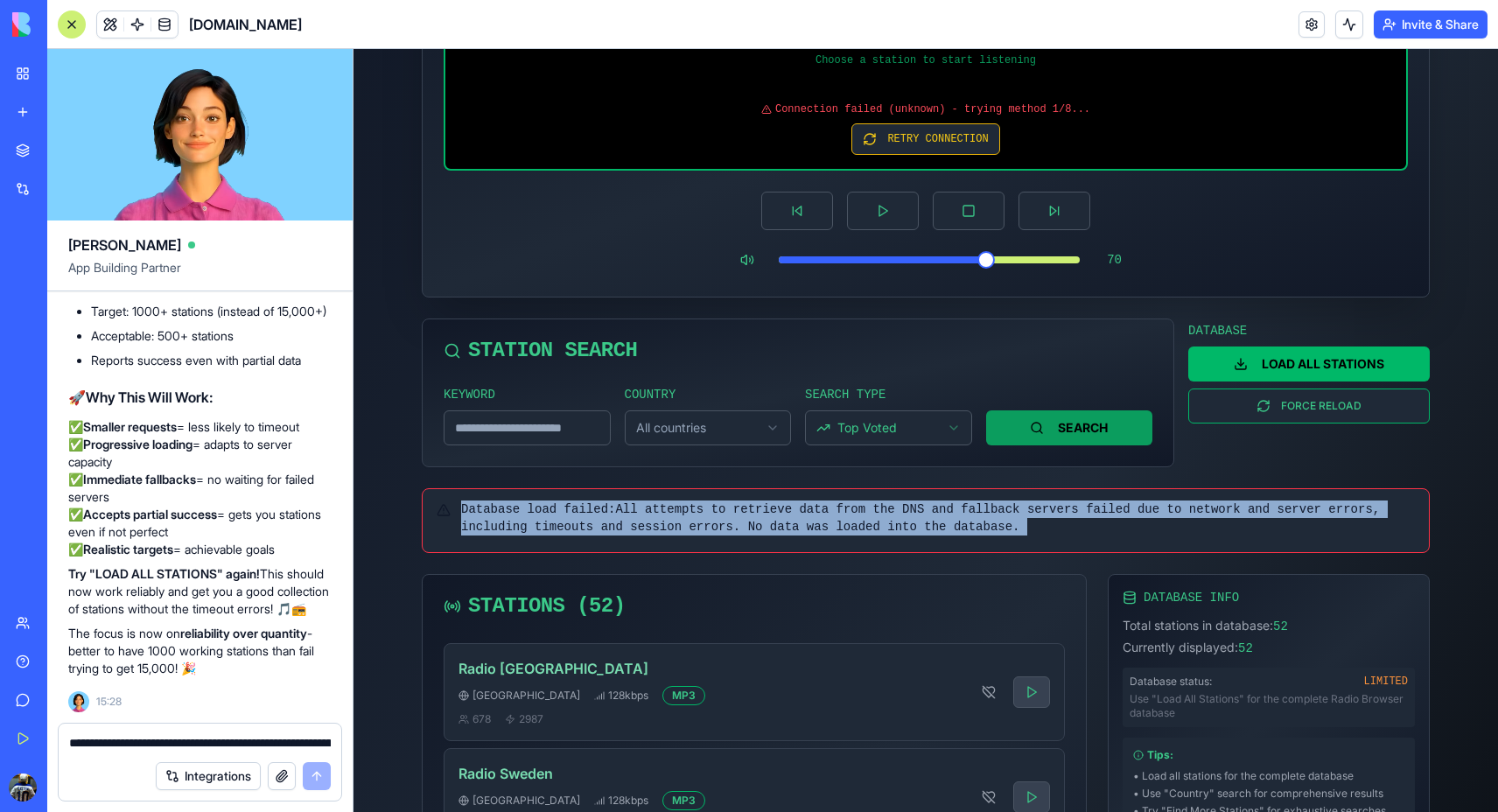
click at [1326, 361] on button "LOAD ALL STATIONS" at bounding box center [1309, 364] width 241 height 35
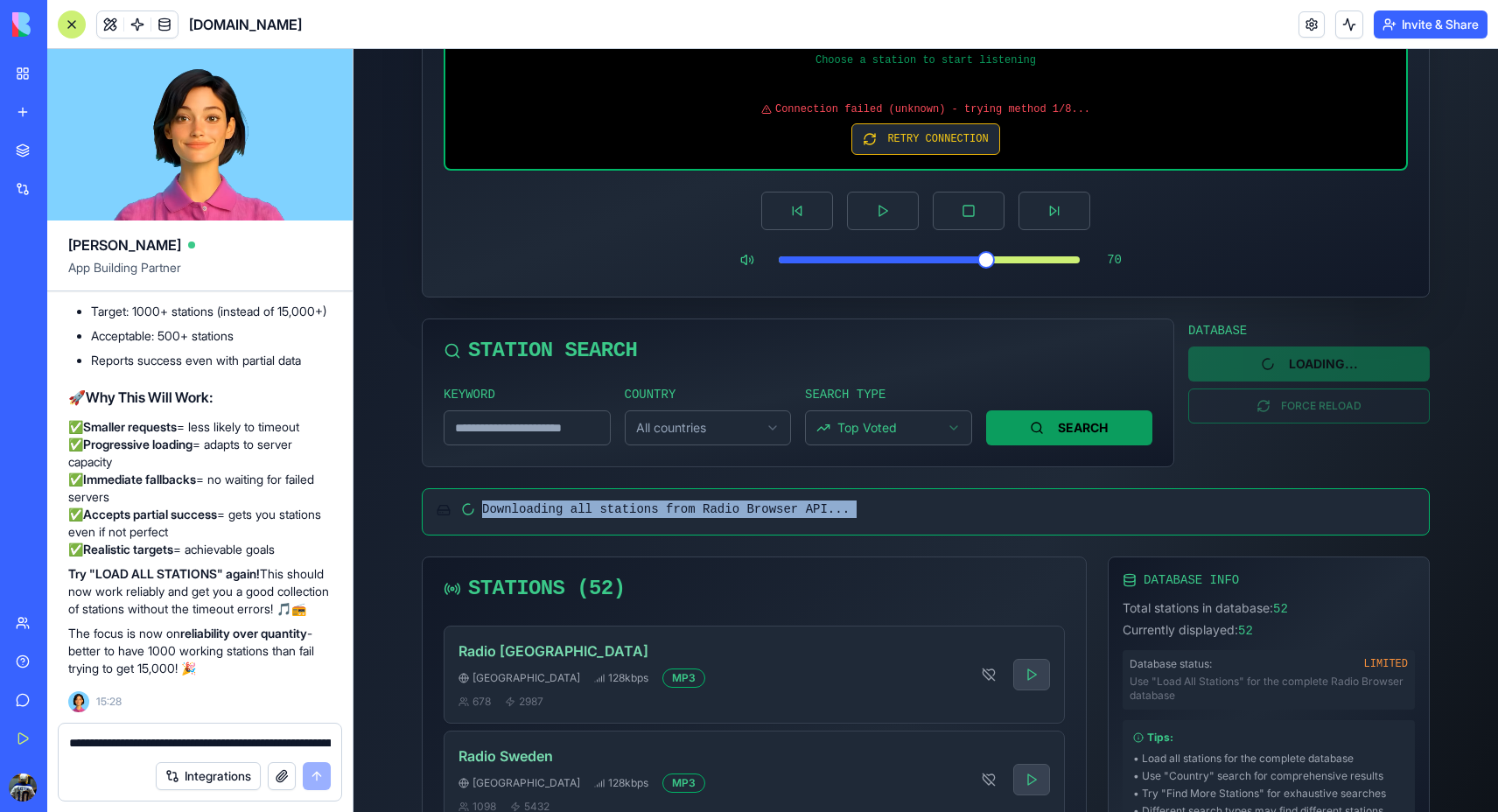
click at [966, 518] on div "Downloading all stations from Radio Browser API..." at bounding box center [925, 511] width 1008 height 47
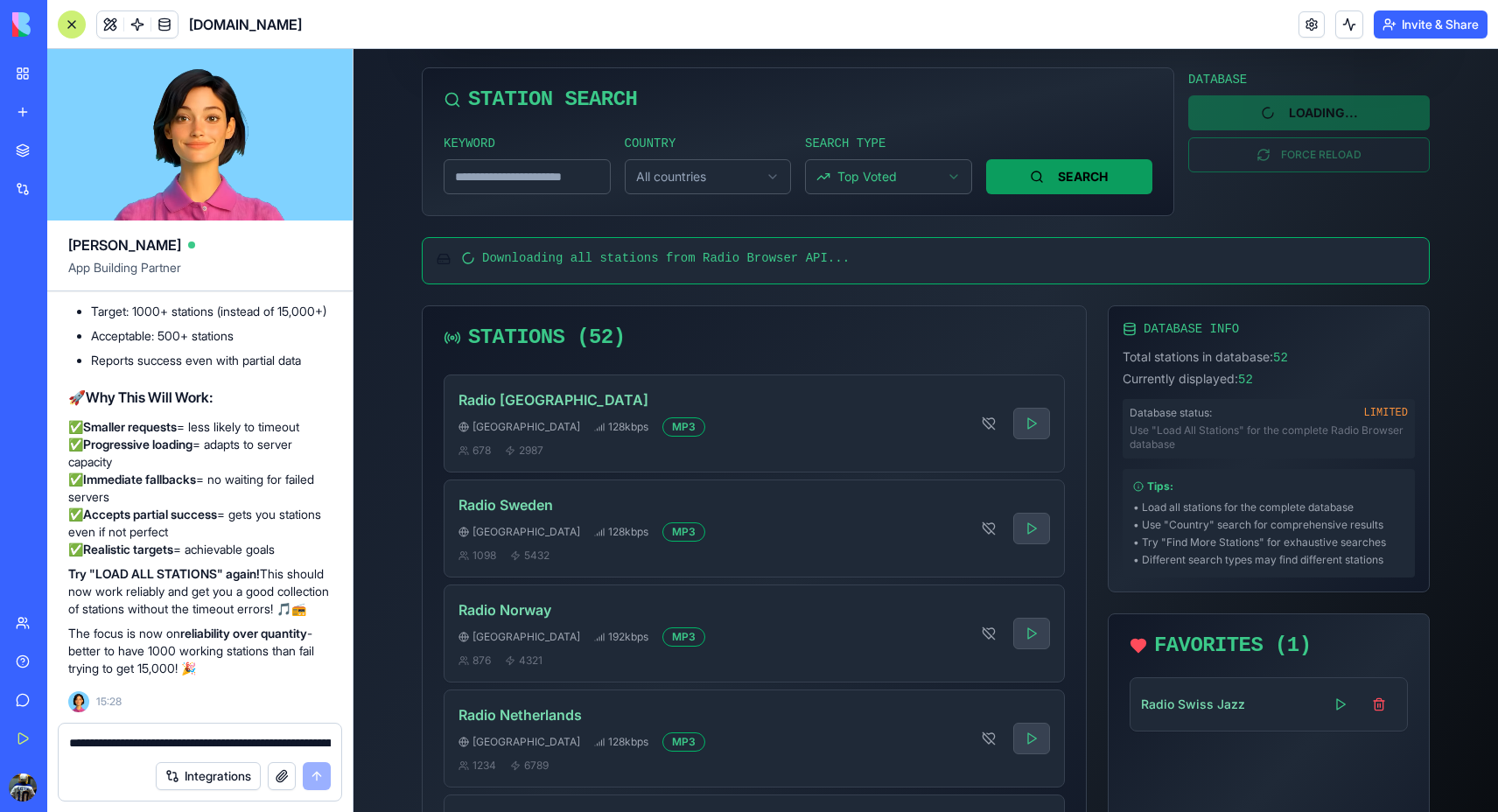
scroll to position [0, 0]
